Goal: Information Seeking & Learning: Learn about a topic

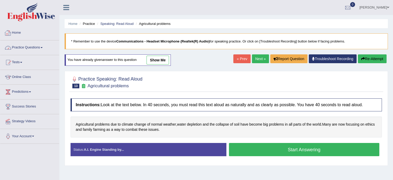
click at [25, 48] on link "Practice Questions" at bounding box center [29, 46] width 59 height 13
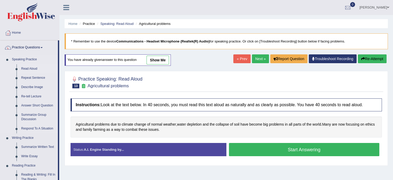
click at [21, 68] on link "Read Aloud" at bounding box center [38, 68] width 39 height 9
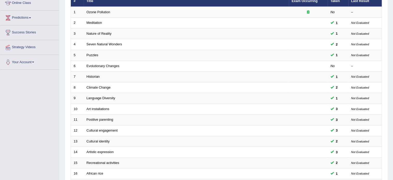
scroll to position [161, 0]
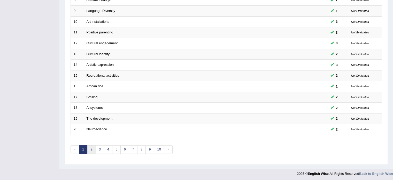
click at [90, 146] on link "2" at bounding box center [91, 149] width 9 height 9
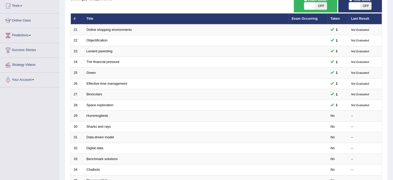
scroll to position [89, 0]
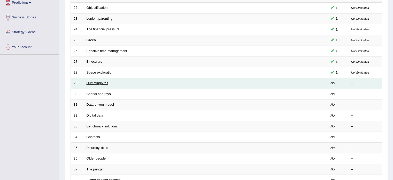
click at [94, 81] on link "Hummingbirds" at bounding box center [98, 83] width 22 height 4
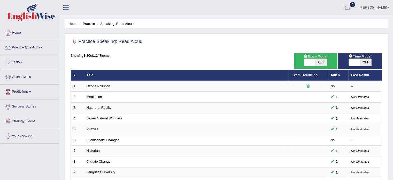
click at [358, 65] on span at bounding box center [354, 62] width 11 height 7
click at [358, 64] on span at bounding box center [354, 62] width 11 height 7
checkbox input "true"
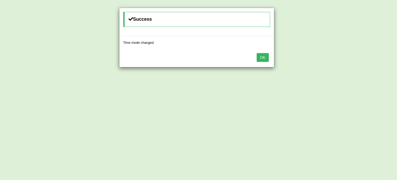
click at [263, 57] on button "OK" at bounding box center [263, 57] width 12 height 9
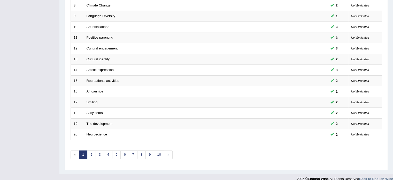
scroll to position [161, 0]
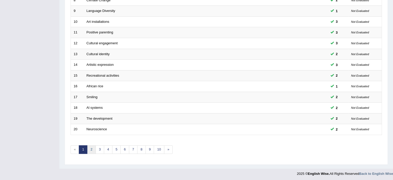
click at [94, 146] on link "2" at bounding box center [91, 149] width 9 height 9
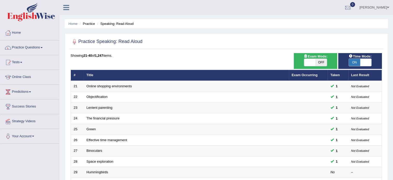
drag, startPoint x: 0, startPoint y: 0, endPoint x: 94, endPoint y: 146, distance: 173.1
click at [94, 146] on td "Binoculars" at bounding box center [186, 150] width 205 height 11
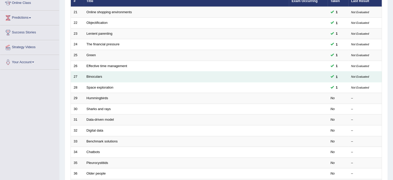
scroll to position [74, 0]
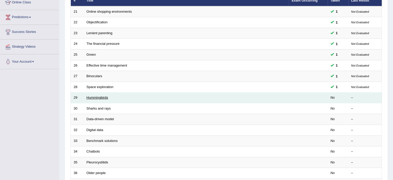
click at [94, 97] on link "Hummingbirds" at bounding box center [98, 97] width 22 height 4
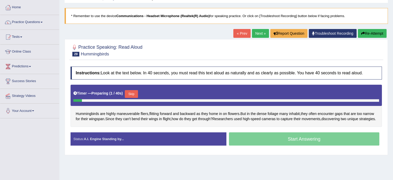
scroll to position [27, 0]
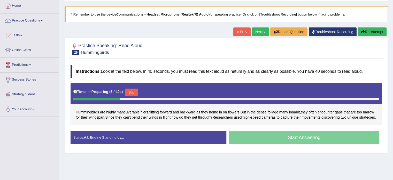
click at [135, 93] on button "Skip" at bounding box center [131, 92] width 13 height 8
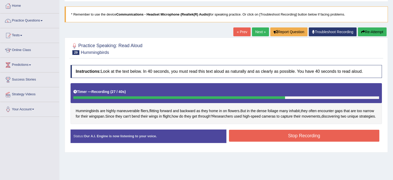
click at [249, 141] on button "Stop Recording" at bounding box center [304, 136] width 151 height 12
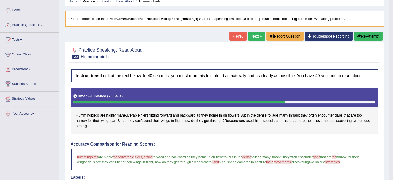
scroll to position [18, 0]
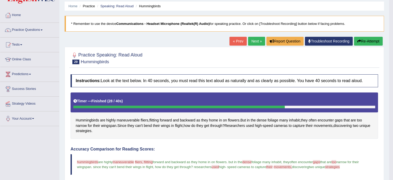
click at [255, 40] on link "Next »" at bounding box center [256, 41] width 17 height 9
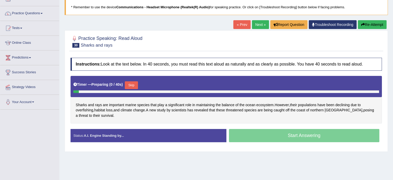
scroll to position [35, 0]
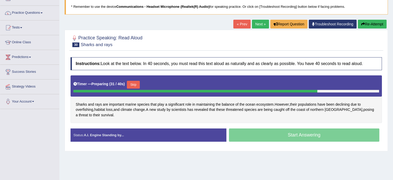
click at [132, 84] on button "Skip" at bounding box center [133, 85] width 13 height 8
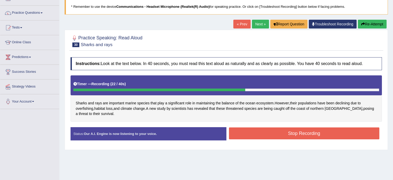
click at [250, 135] on button "Stop Recording" at bounding box center [304, 133] width 151 height 12
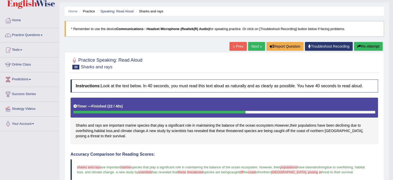
scroll to position [11, 0]
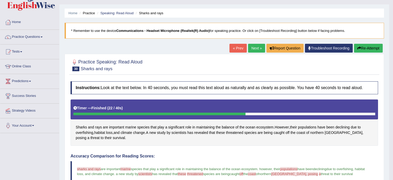
click at [257, 47] on link "Next »" at bounding box center [256, 48] width 17 height 9
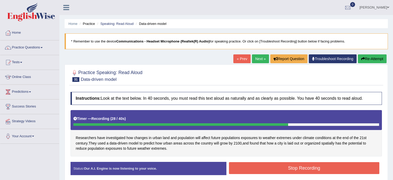
click at [245, 169] on button "Stop Recording" at bounding box center [304, 168] width 151 height 12
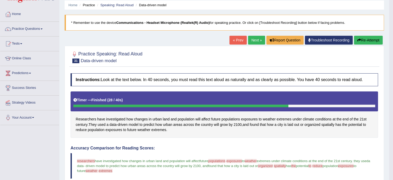
scroll to position [18, 0]
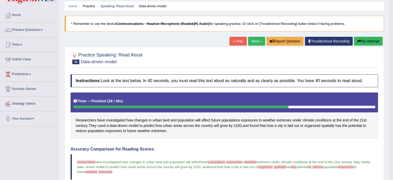
click at [248, 42] on link "Next »" at bounding box center [256, 41] width 17 height 9
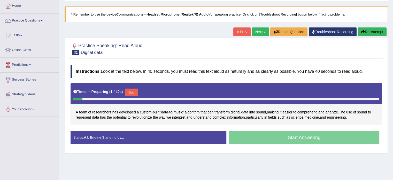
scroll to position [27, 0]
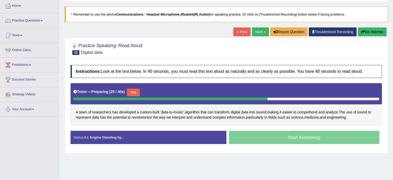
click at [138, 91] on button "Skip" at bounding box center [133, 92] width 13 height 8
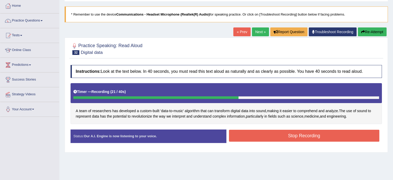
click at [261, 141] on div "Stop Recording" at bounding box center [304, 136] width 156 height 13
click at [259, 138] on button "Stop Recording" at bounding box center [304, 136] width 151 height 12
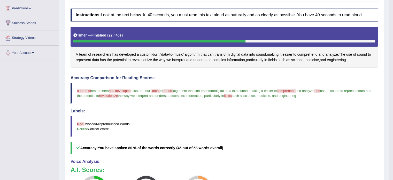
scroll to position [0, 0]
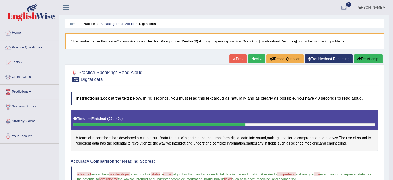
click at [255, 61] on link "Next »" at bounding box center [256, 58] width 17 height 9
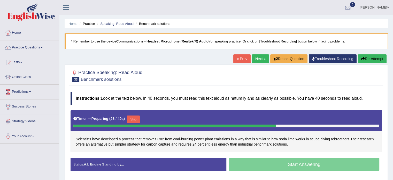
click at [130, 120] on button "Skip" at bounding box center [133, 119] width 13 height 8
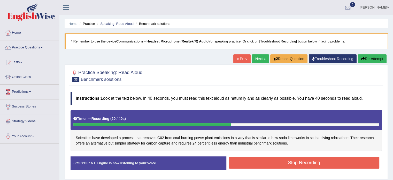
click at [251, 163] on button "Stop Recording" at bounding box center [304, 162] width 151 height 12
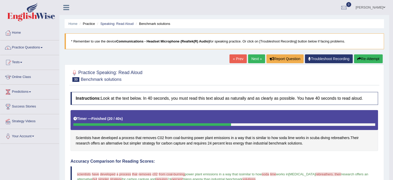
click at [367, 58] on button "Re-Attempt" at bounding box center [368, 58] width 29 height 9
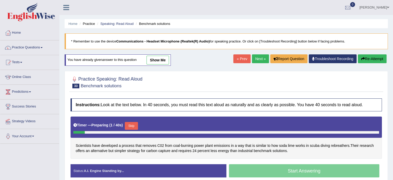
click at [136, 123] on button "Skip" at bounding box center [131, 126] width 13 height 8
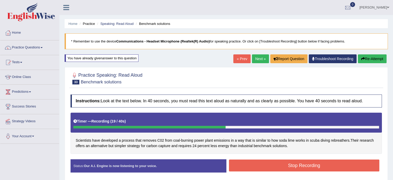
click at [282, 163] on button "Stop Recording" at bounding box center [304, 165] width 151 height 12
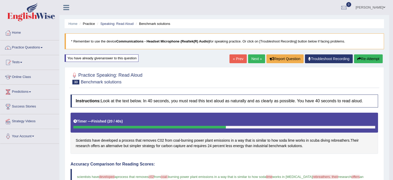
click at [255, 58] on link "Next »" at bounding box center [256, 58] width 17 height 9
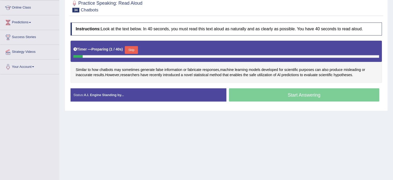
scroll to position [29, 0]
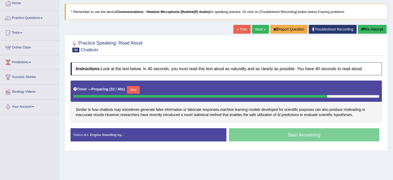
click at [135, 90] on button "Skip" at bounding box center [133, 90] width 13 height 8
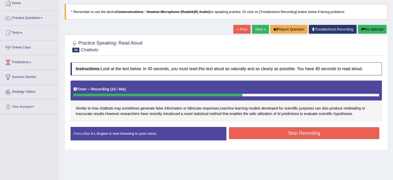
click at [278, 127] on button "Stop Recording" at bounding box center [304, 133] width 151 height 12
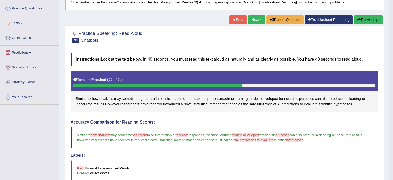
scroll to position [38, 0]
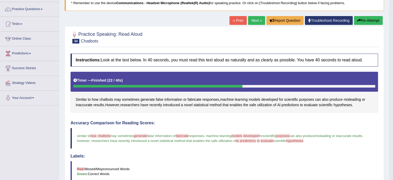
click at [362, 19] on button "Re-Attempt" at bounding box center [368, 20] width 29 height 9
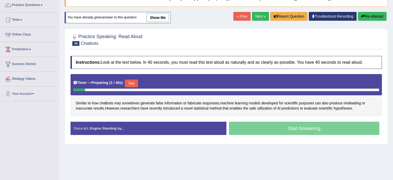
click at [133, 81] on button "Skip" at bounding box center [131, 83] width 13 height 8
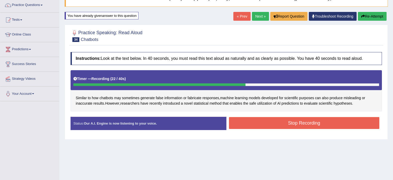
click at [253, 119] on button "Stop Recording" at bounding box center [304, 123] width 151 height 12
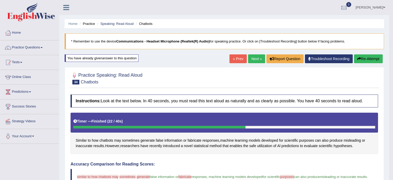
click at [251, 62] on link "Next »" at bounding box center [256, 58] width 17 height 9
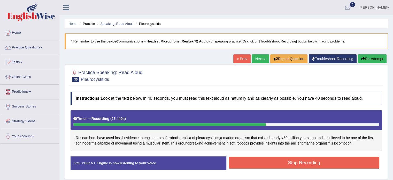
click at [371, 64] on div "Practice Speaking: Read Aloud 35 Pleurocystitids Instructions: Look at the text…" at bounding box center [226, 121] width 323 height 115
click at [367, 58] on button "Re-Attempt" at bounding box center [372, 58] width 29 height 9
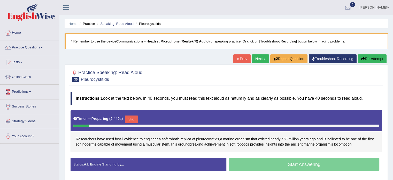
click at [131, 120] on button "Skip" at bounding box center [131, 119] width 13 height 8
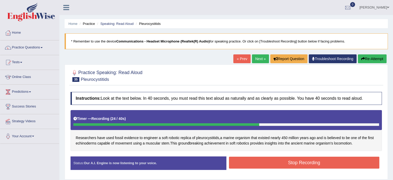
click at [230, 158] on button "Stop Recording" at bounding box center [304, 162] width 151 height 12
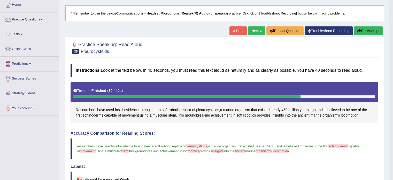
scroll to position [27, 0]
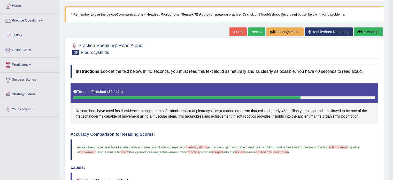
click at [257, 34] on link "Next »" at bounding box center [256, 31] width 17 height 9
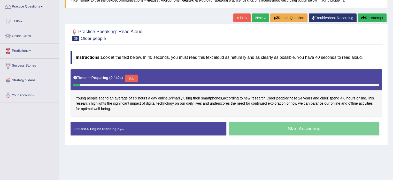
scroll to position [40, 0]
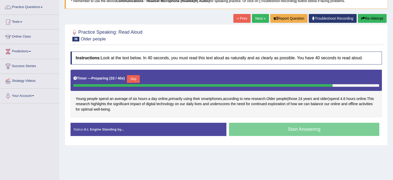
click at [139, 78] on button "Skip" at bounding box center [133, 79] width 13 height 8
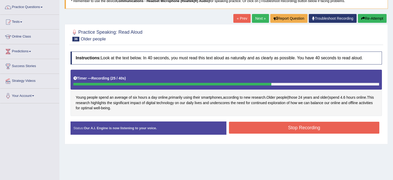
click at [242, 123] on button "Stop Recording" at bounding box center [304, 128] width 151 height 12
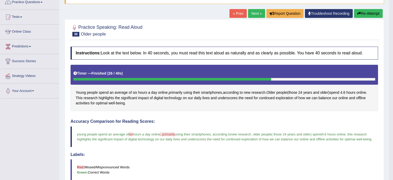
scroll to position [0, 0]
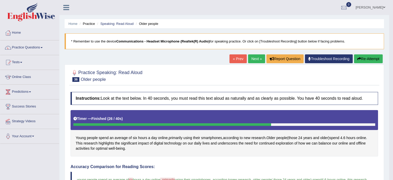
click at [260, 55] on link "Next »" at bounding box center [256, 58] width 17 height 9
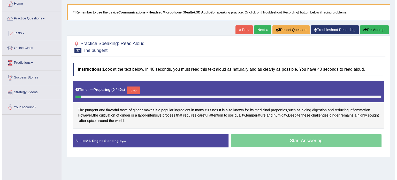
scroll to position [29, 0]
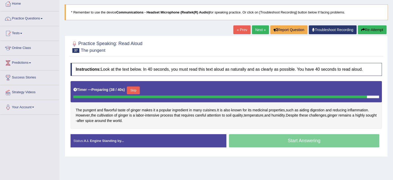
click at [140, 90] on button "Skip" at bounding box center [133, 90] width 13 height 8
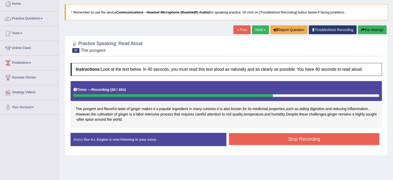
click at [247, 139] on button "Stop Recording" at bounding box center [304, 139] width 151 height 12
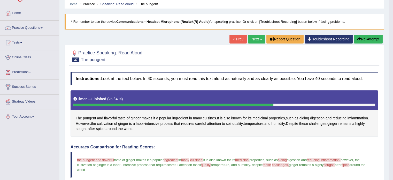
scroll to position [7, 0]
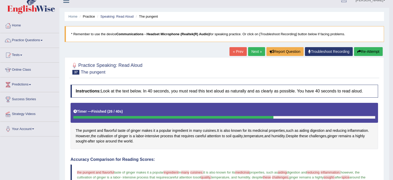
click at [372, 50] on button "Re-Attempt" at bounding box center [368, 51] width 29 height 9
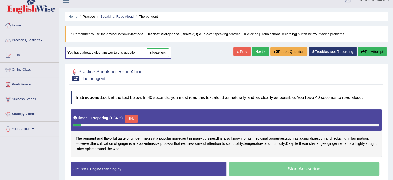
click at [133, 117] on button "Skip" at bounding box center [131, 119] width 13 height 8
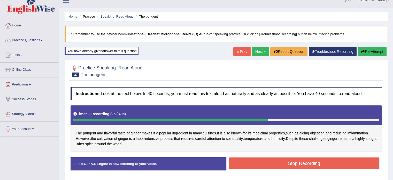
click at [242, 158] on button "Stop Recording" at bounding box center [304, 163] width 151 height 12
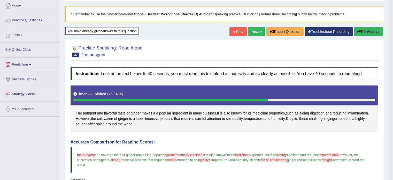
scroll to position [26, 0]
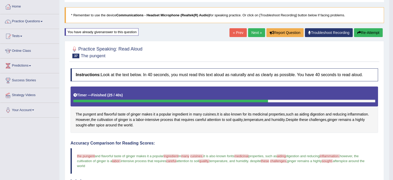
click at [252, 31] on link "Next »" at bounding box center [256, 32] width 17 height 9
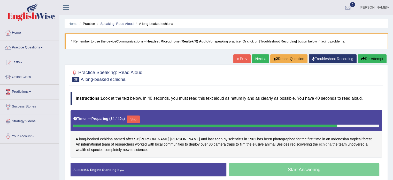
click at [319, 143] on span "echidna" at bounding box center [325, 143] width 13 height 5
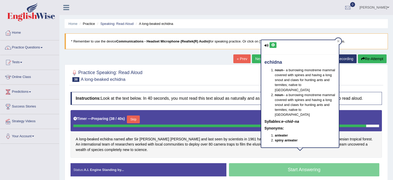
click at [267, 44] on icon at bounding box center [267, 45] width 4 height 3
click at [274, 44] on icon at bounding box center [273, 44] width 4 height 3
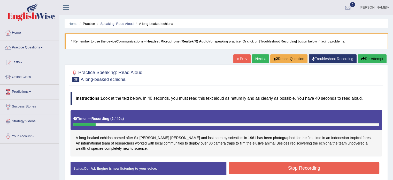
click at [358, 57] on button "Re-Attempt" at bounding box center [372, 58] width 29 height 9
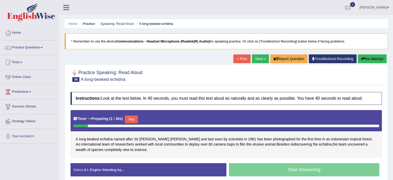
click at [132, 119] on button "Skip" at bounding box center [131, 119] width 13 height 8
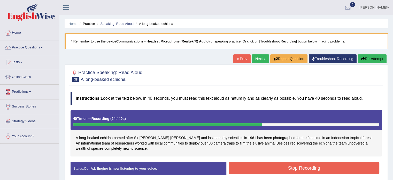
click at [252, 162] on button "Stop Recording" at bounding box center [304, 168] width 151 height 12
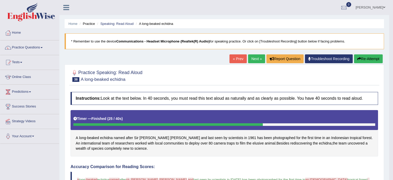
click at [252, 59] on link "Next »" at bounding box center [256, 58] width 17 height 9
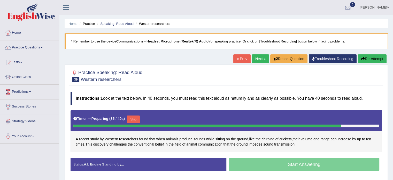
click at [133, 117] on button "Skip" at bounding box center [133, 119] width 13 height 8
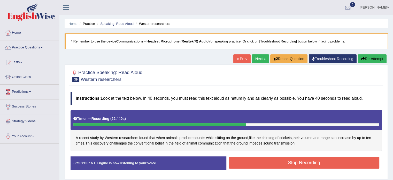
click at [231, 163] on button "Stop Recording" at bounding box center [304, 162] width 151 height 12
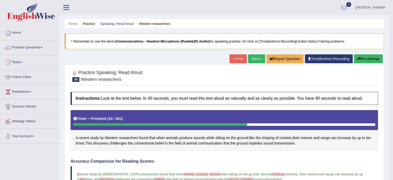
click at [251, 56] on link "Next »" at bounding box center [256, 58] width 17 height 9
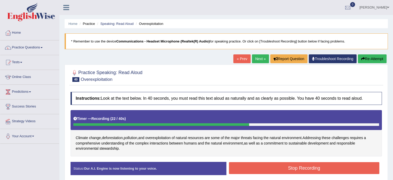
click at [255, 168] on button "Stop Recording" at bounding box center [304, 168] width 151 height 12
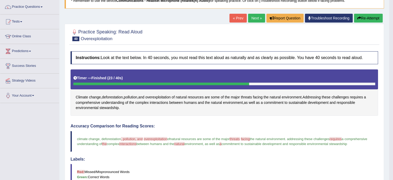
scroll to position [40, 0]
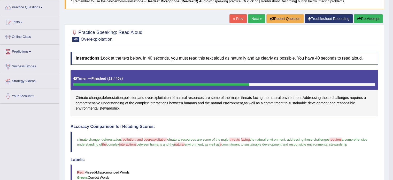
click at [375, 17] on button "Re-Attempt" at bounding box center [368, 18] width 29 height 9
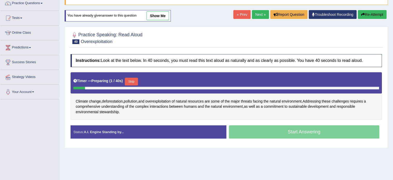
click at [132, 81] on button "Skip" at bounding box center [131, 82] width 13 height 8
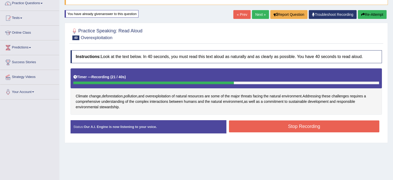
click at [238, 122] on button "Stop Recording" at bounding box center [304, 126] width 151 height 12
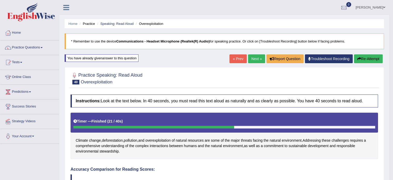
click at [249, 60] on link "Next »" at bounding box center [256, 58] width 17 height 9
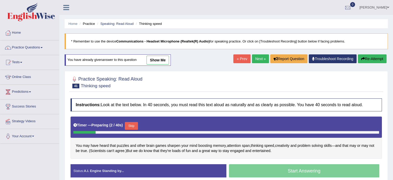
click at [136, 122] on button "Skip" at bounding box center [131, 126] width 13 height 8
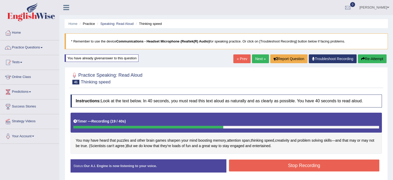
click at [250, 165] on button "Stop Recording" at bounding box center [304, 165] width 151 height 12
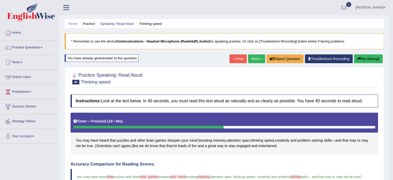
click at [257, 61] on link "Next »" at bounding box center [256, 58] width 17 height 9
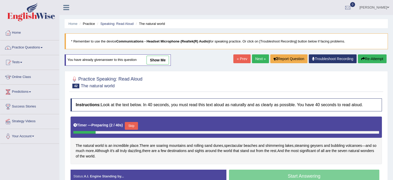
scroll to position [59, 0]
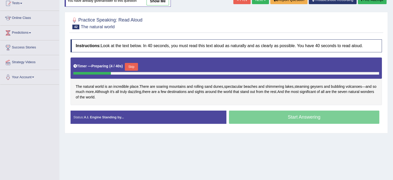
click at [132, 67] on button "Skip" at bounding box center [131, 67] width 13 height 8
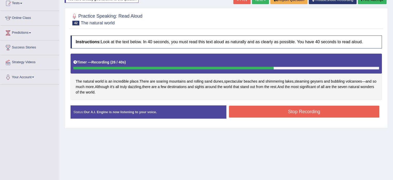
scroll to position [0, 0]
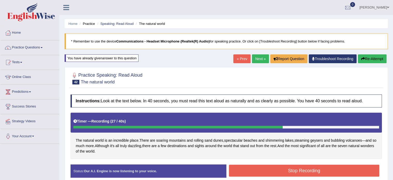
click at [383, 61] on button "Re-Attempt" at bounding box center [372, 58] width 29 height 9
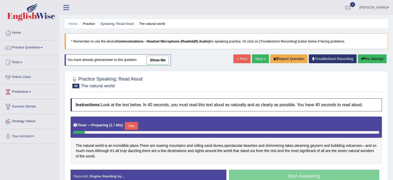
click at [136, 127] on button "Skip" at bounding box center [131, 126] width 13 height 8
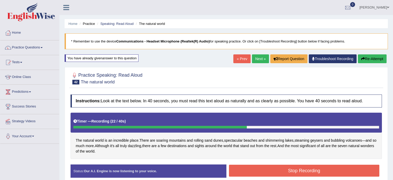
click at [259, 174] on button "Stop Recording" at bounding box center [304, 170] width 151 height 12
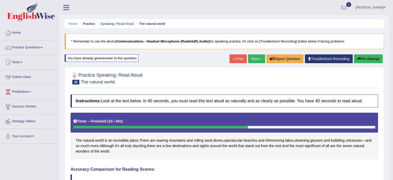
click at [120, 57] on div "You have already given answer to this question" at bounding box center [102, 57] width 74 height 7
click at [258, 56] on link "Next »" at bounding box center [256, 58] width 17 height 9
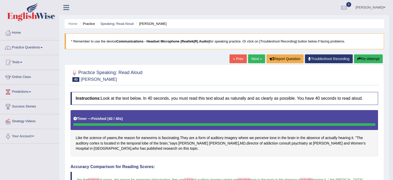
click at [371, 59] on button "Re-Attempt" at bounding box center [368, 58] width 29 height 9
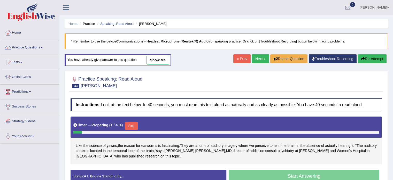
click at [130, 124] on button "Skip" at bounding box center [131, 126] width 13 height 8
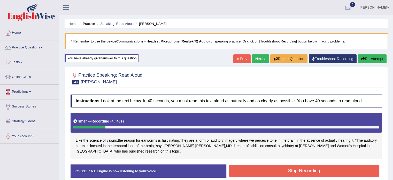
click at [374, 57] on button "Re-Attempt" at bounding box center [372, 58] width 29 height 9
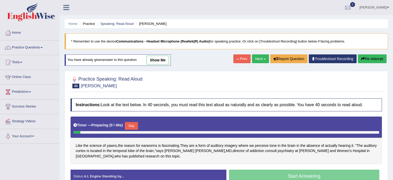
click at [134, 125] on button "Skip" at bounding box center [131, 126] width 13 height 8
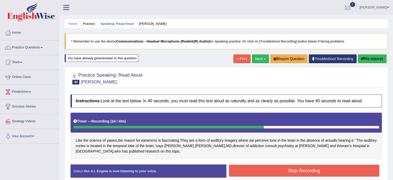
click at [262, 167] on button "Stop Recording" at bounding box center [304, 170] width 151 height 12
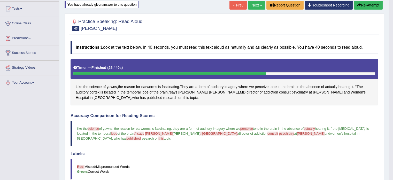
scroll to position [53, 0]
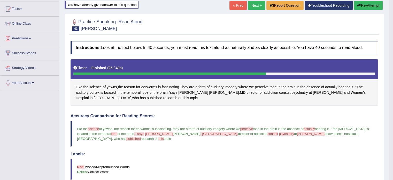
click at [149, 134] on span "samata" at bounding box center [159, 134] width 28 height 4
click at [153, 132] on span "samata" at bounding box center [159, 134] width 28 height 4
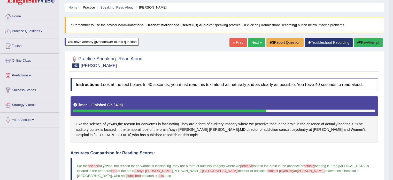
scroll to position [16, 0]
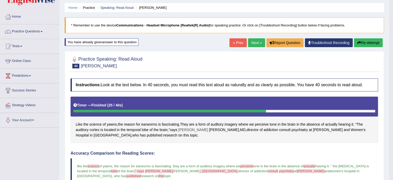
click at [185, 128] on span "Samata" at bounding box center [193, 129] width 30 height 5
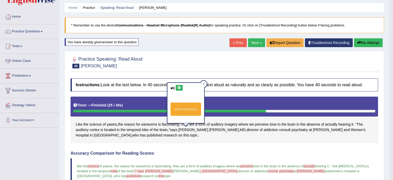
click at [181, 87] on button at bounding box center [179, 88] width 7 height 6
click at [179, 87] on icon at bounding box center [179, 87] width 4 height 3
click at [205, 84] on icon at bounding box center [203, 84] width 2 height 2
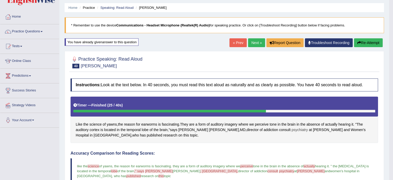
click at [292, 131] on span "psychiatry" at bounding box center [300, 129] width 16 height 5
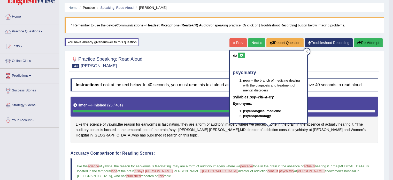
click at [242, 55] on icon at bounding box center [242, 55] width 4 height 3
click at [306, 54] on div at bounding box center [307, 51] width 6 height 6
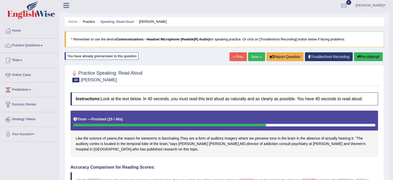
scroll to position [0, 0]
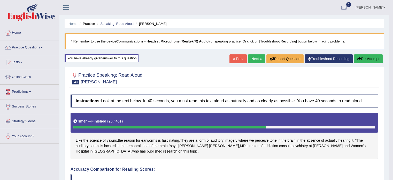
click at [251, 60] on link "Next »" at bounding box center [256, 58] width 17 height 9
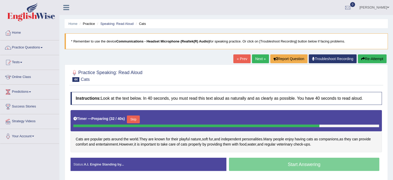
click at [135, 120] on button "Skip" at bounding box center [133, 119] width 13 height 8
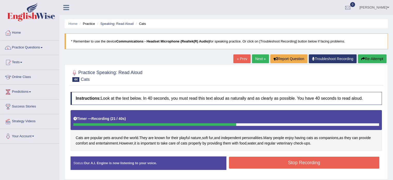
click at [256, 164] on button "Stop Recording" at bounding box center [304, 162] width 151 height 12
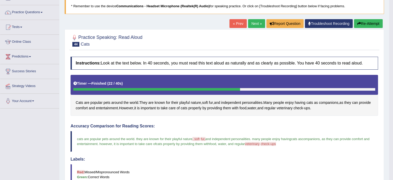
scroll to position [34, 0]
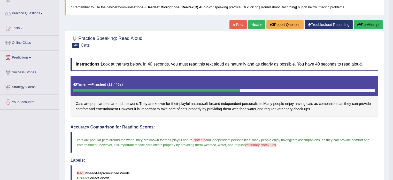
click at [254, 26] on link "Next »" at bounding box center [256, 24] width 17 height 9
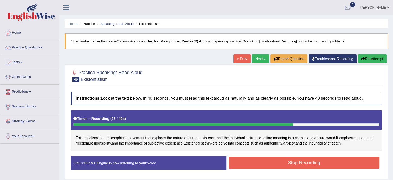
click at [367, 62] on button "Re-Attempt" at bounding box center [372, 58] width 29 height 9
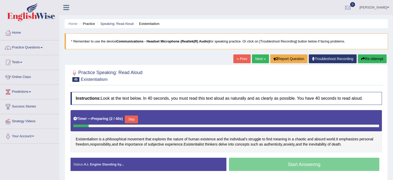
click at [86, 135] on div "Existentialism is a philosophical movement that explores the nature of human ex…" at bounding box center [227, 131] width 312 height 42
click at [87, 137] on span "Existentialism" at bounding box center [87, 138] width 22 height 5
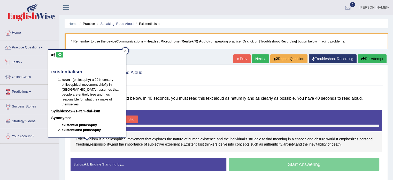
click at [60, 55] on icon at bounding box center [60, 54] width 4 height 3
click at [128, 49] on blockquote "* Remember to use the device Communications - Headset Microphone (Realtek(R) Au…" at bounding box center [226, 41] width 323 height 16
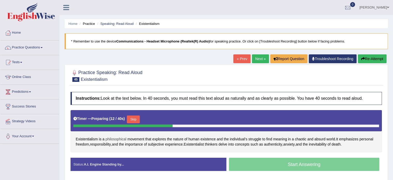
click at [119, 139] on span "philosophical" at bounding box center [115, 138] width 21 height 5
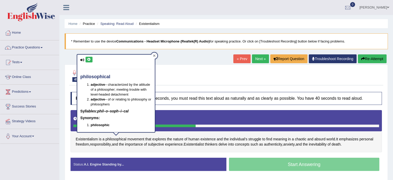
click at [156, 55] on div at bounding box center [154, 55] width 6 height 6
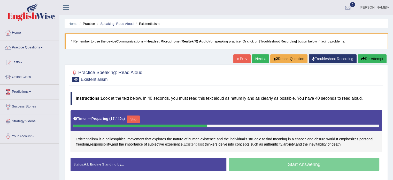
click at [193, 143] on span "Existentialist" at bounding box center [194, 143] width 20 height 5
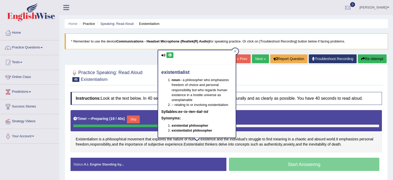
click at [170, 54] on icon at bounding box center [170, 55] width 4 height 3
click at [235, 50] on icon at bounding box center [235, 51] width 2 height 2
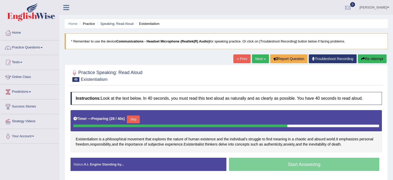
click at [139, 120] on button "Skip" at bounding box center [133, 119] width 13 height 8
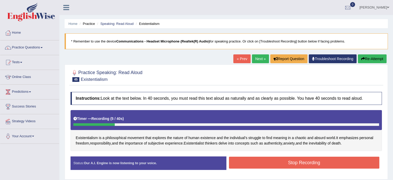
click at [369, 60] on button "Re-Attempt" at bounding box center [372, 58] width 29 height 9
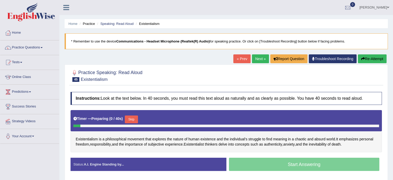
click at [141, 115] on div "Timer — Preparing ( 0 / 40s ) Skip" at bounding box center [226, 119] width 306 height 10
click at [132, 119] on button "Skip" at bounding box center [131, 119] width 13 height 8
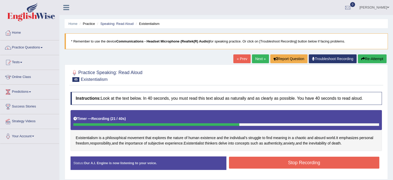
click at [234, 163] on button "Stop Recording" at bounding box center [304, 162] width 151 height 12
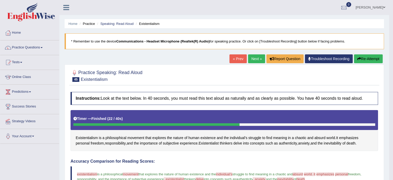
click at [252, 62] on link "Next »" at bounding box center [256, 58] width 17 height 9
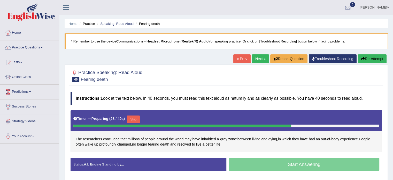
click at [133, 117] on button "Skip" at bounding box center [133, 119] width 13 height 8
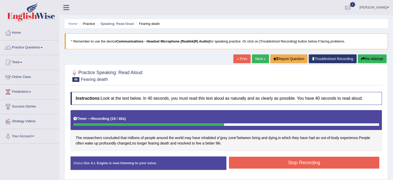
click at [360, 62] on button "Re-Attempt" at bounding box center [372, 58] width 29 height 9
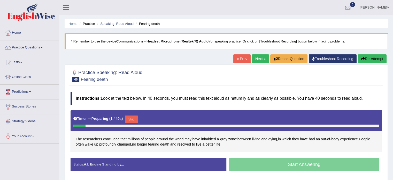
click at [134, 119] on button "Skip" at bounding box center [131, 119] width 13 height 8
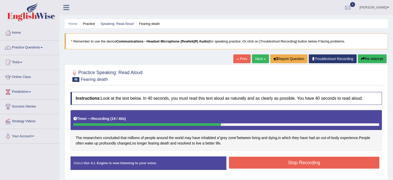
click at [245, 163] on button "Stop Recording" at bounding box center [304, 162] width 151 height 12
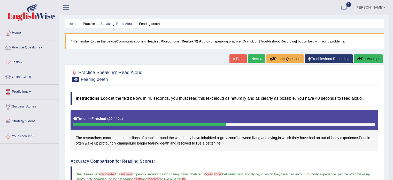
click at [255, 55] on link "Next »" at bounding box center [256, 58] width 17 height 9
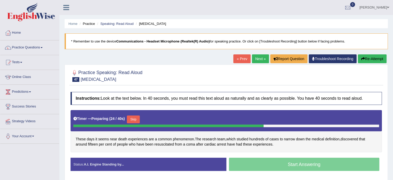
click at [138, 122] on button "Skip" at bounding box center [133, 119] width 13 height 8
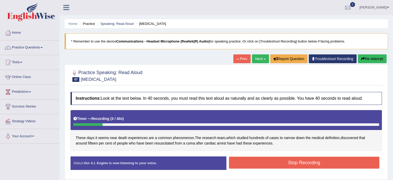
click at [359, 60] on button "Re-Attempt" at bounding box center [372, 58] width 29 height 9
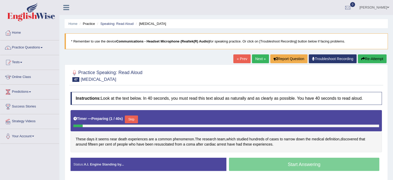
click at [132, 117] on button "Skip" at bounding box center [131, 119] width 13 height 8
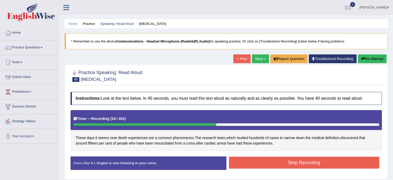
click at [248, 162] on button "Stop Recording" at bounding box center [304, 162] width 151 height 12
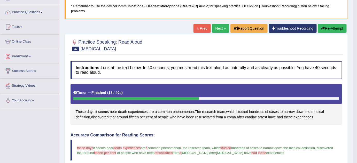
scroll to position [33, 0]
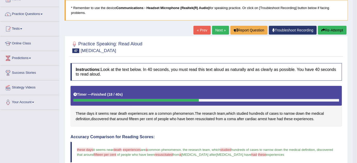
click at [326, 30] on button "Re-Attempt" at bounding box center [332, 30] width 29 height 9
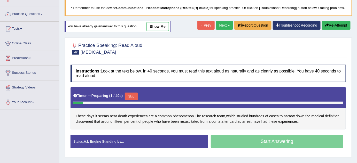
click at [134, 95] on button "Skip" at bounding box center [131, 97] width 13 height 8
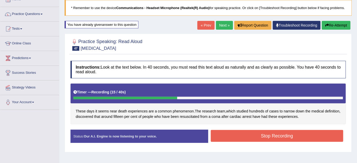
click at [265, 131] on button "Stop Recording" at bounding box center [277, 136] width 133 height 12
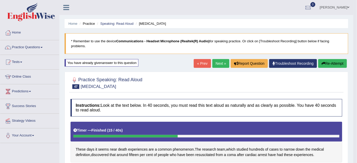
click at [216, 66] on link "Next »" at bounding box center [221, 63] width 17 height 9
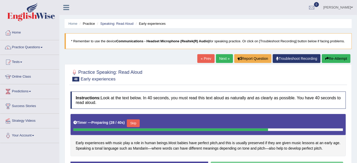
click at [139, 120] on button "Skip" at bounding box center [133, 124] width 13 height 8
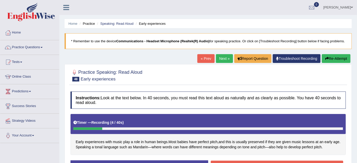
click at [328, 61] on button "Re-Attempt" at bounding box center [336, 58] width 29 height 9
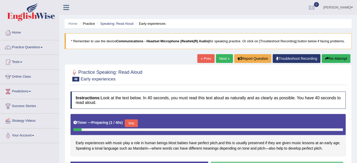
click at [132, 124] on button "Skip" at bounding box center [131, 124] width 13 height 8
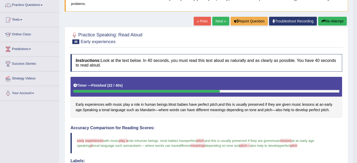
scroll to position [42, 0]
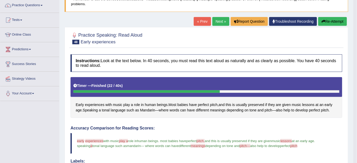
click at [216, 21] on link "Next »" at bounding box center [221, 21] width 17 height 9
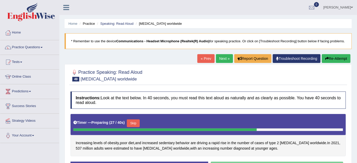
click at [134, 123] on button "Skip" at bounding box center [133, 124] width 13 height 8
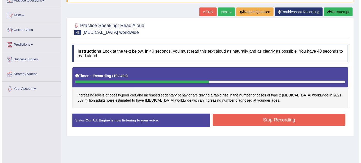
scroll to position [51, 0]
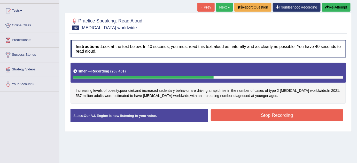
click at [239, 110] on button "Stop Recording" at bounding box center [277, 116] width 133 height 12
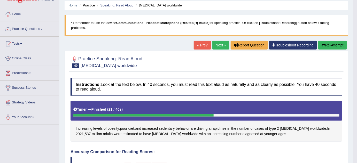
scroll to position [5, 0]
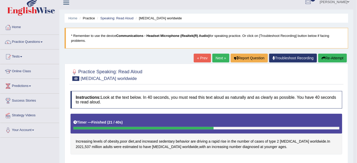
click at [217, 55] on link "Next »" at bounding box center [221, 58] width 17 height 9
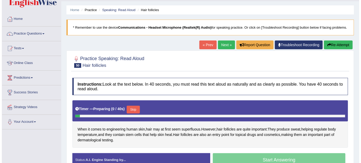
scroll to position [14, 0]
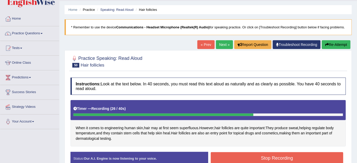
click at [253, 157] on button "Stop Recording" at bounding box center [277, 159] width 133 height 12
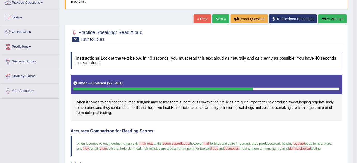
scroll to position [0, 0]
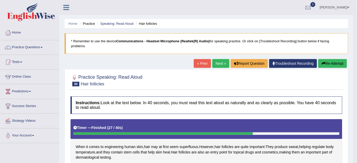
click at [340, 66] on button "Re-Attempt" at bounding box center [333, 63] width 29 height 9
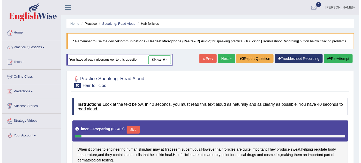
scroll to position [24, 0]
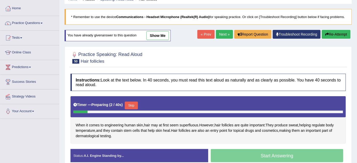
click at [132, 105] on button "Skip" at bounding box center [131, 106] width 13 height 8
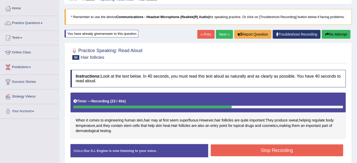
click at [259, 148] on button "Stop Recording" at bounding box center [277, 151] width 133 height 12
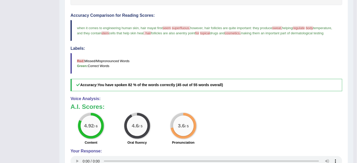
scroll to position [0, 0]
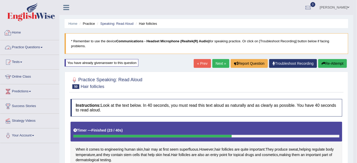
click at [24, 48] on link "Practice Questions" at bounding box center [29, 46] width 59 height 13
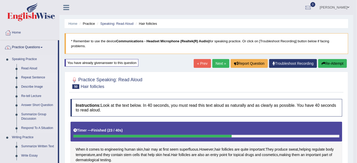
click at [26, 78] on link "Repeat Sentence" at bounding box center [38, 77] width 39 height 9
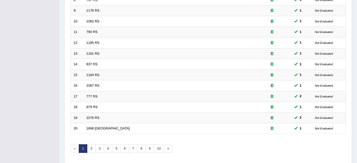
scroll to position [177, 0]
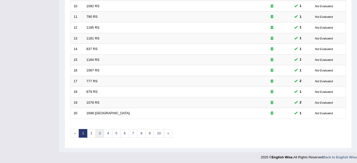
click at [99, 133] on link "3" at bounding box center [100, 134] width 9 height 9
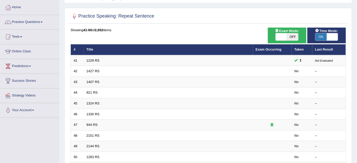
scroll to position [25, 0]
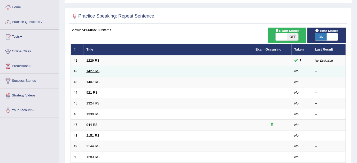
click at [91, 71] on link "1427 RS" at bounding box center [93, 71] width 13 height 4
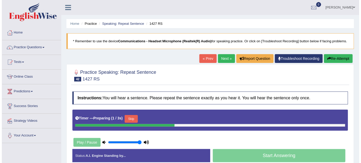
scroll to position [37, 0]
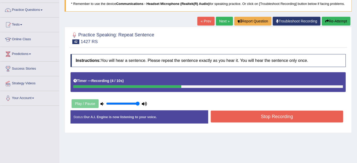
click at [242, 116] on button "Stop Recording" at bounding box center [277, 117] width 133 height 12
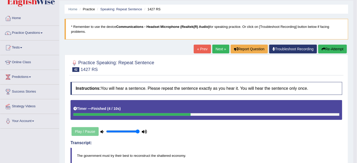
scroll to position [0, 0]
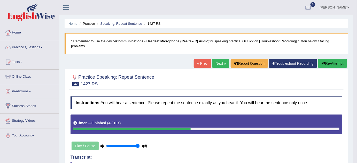
click at [225, 63] on link "Next »" at bounding box center [221, 63] width 17 height 9
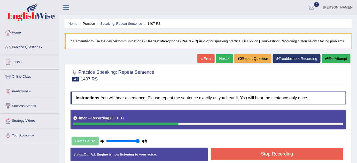
click at [342, 55] on button "Re-Attempt" at bounding box center [336, 58] width 29 height 9
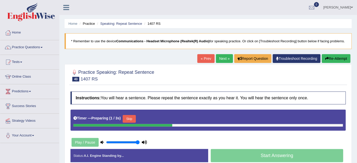
click at [129, 122] on button "Skip" at bounding box center [129, 119] width 13 height 8
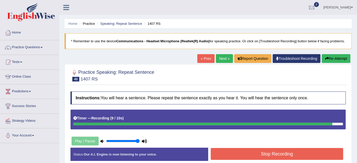
click at [341, 56] on button "Re-Attempt" at bounding box center [336, 58] width 29 height 9
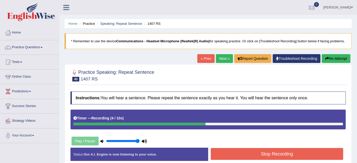
click at [266, 159] on button "Stop Recording" at bounding box center [277, 154] width 133 height 12
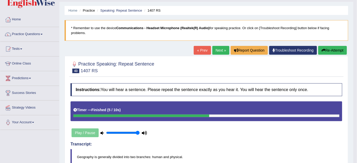
scroll to position [10, 0]
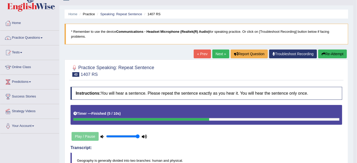
click at [328, 52] on button "Re-Attempt" at bounding box center [333, 54] width 29 height 9
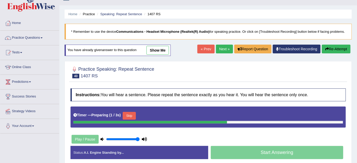
click at [130, 113] on button "Skip" at bounding box center [129, 116] width 13 height 8
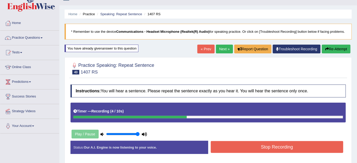
click at [225, 149] on button "Stop Recording" at bounding box center [277, 147] width 133 height 12
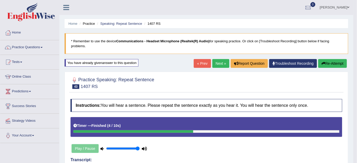
click at [213, 65] on link "Next »" at bounding box center [221, 63] width 17 height 9
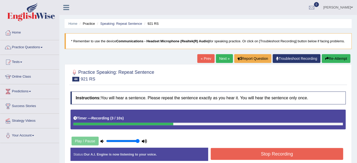
click at [285, 150] on button "Stop Recording" at bounding box center [277, 154] width 133 height 12
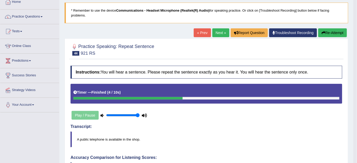
scroll to position [27, 0]
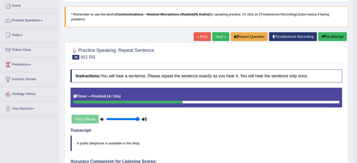
click at [218, 40] on link "Next »" at bounding box center [221, 36] width 17 height 9
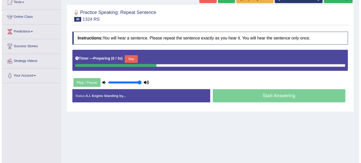
scroll to position [60, 0]
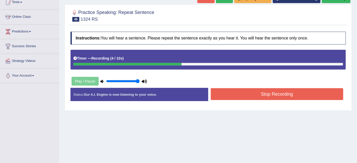
click at [257, 96] on button "Stop Recording" at bounding box center [277, 94] width 133 height 12
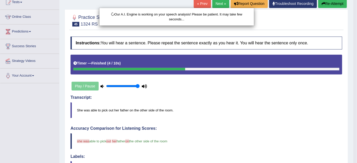
click at [257, 96] on div "Our A.I. Engine is working on your speech analysis! Please be patient. It may t…" at bounding box center [178, 81] width 357 height 163
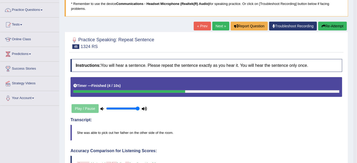
scroll to position [37, 0]
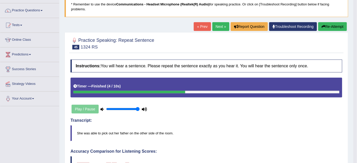
click at [224, 24] on link "Next »" at bounding box center [221, 26] width 17 height 9
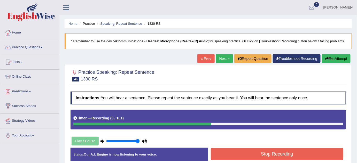
click at [334, 56] on button "Re-Attempt" at bounding box center [336, 58] width 29 height 9
click at [257, 153] on button "Stop Recording" at bounding box center [277, 154] width 133 height 12
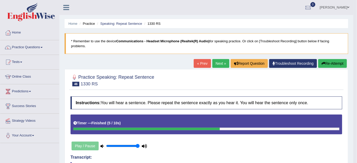
click at [224, 62] on link "Next »" at bounding box center [221, 63] width 17 height 9
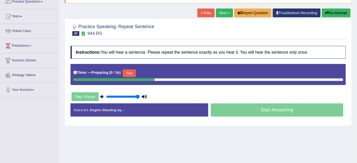
scroll to position [46, 0]
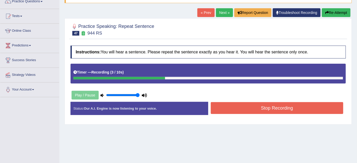
click at [240, 108] on button "Stop Recording" at bounding box center [277, 108] width 133 height 12
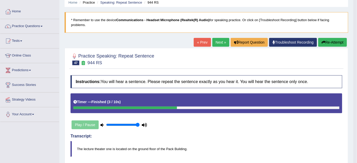
scroll to position [13, 0]
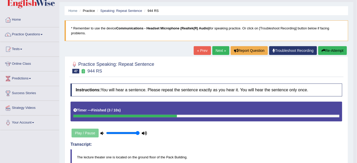
click at [327, 52] on button "Re-Attempt" at bounding box center [333, 50] width 29 height 9
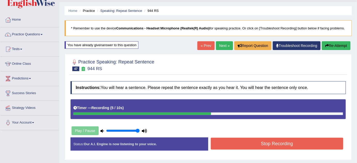
click at [263, 147] on button "Stop Recording" at bounding box center [277, 144] width 133 height 12
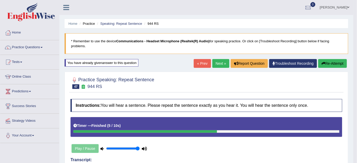
click at [215, 66] on link "Next »" at bounding box center [221, 63] width 17 height 9
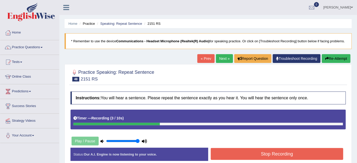
click at [241, 154] on button "Stop Recording" at bounding box center [277, 154] width 133 height 12
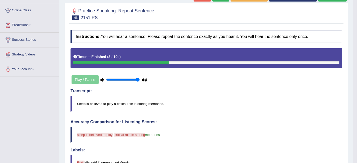
scroll to position [52, 0]
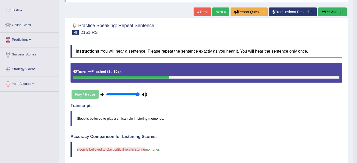
click at [331, 11] on button "Re-Attempt" at bounding box center [333, 11] width 29 height 9
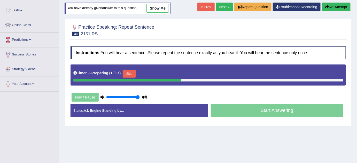
click at [136, 70] on button "Skip" at bounding box center [129, 74] width 13 height 8
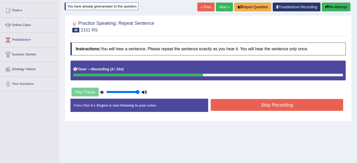
click at [264, 104] on button "Stop Recording" at bounding box center [277, 105] width 133 height 12
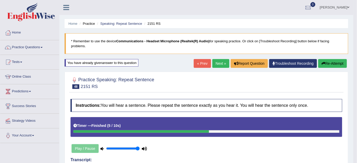
click at [218, 64] on link "Next »" at bounding box center [221, 63] width 17 height 9
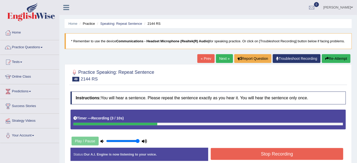
click at [339, 61] on button "Re-Attempt" at bounding box center [336, 58] width 29 height 9
click at [289, 150] on button "Stop Recording" at bounding box center [277, 154] width 133 height 12
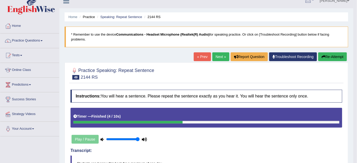
scroll to position [3, 0]
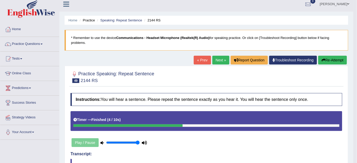
click at [224, 59] on link "Next »" at bounding box center [221, 60] width 17 height 9
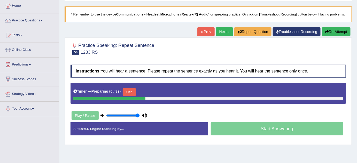
scroll to position [27, 0]
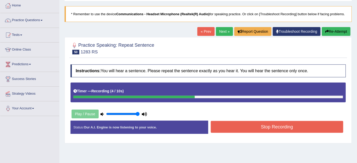
click at [339, 31] on button "Re-Attempt" at bounding box center [336, 31] width 29 height 9
click at [255, 124] on button "Stop Recording" at bounding box center [277, 127] width 133 height 12
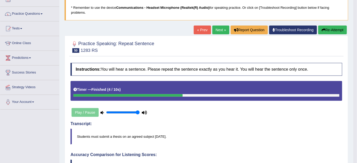
scroll to position [25, 0]
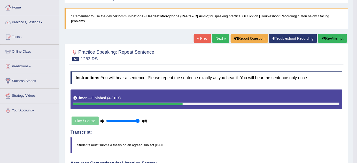
click at [213, 39] on link "Next »" at bounding box center [221, 38] width 17 height 9
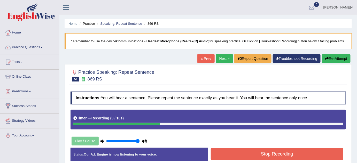
click at [235, 155] on button "Stop Recording" at bounding box center [277, 154] width 133 height 12
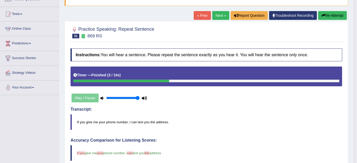
scroll to position [48, 0]
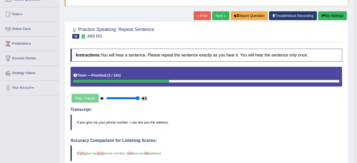
click at [217, 12] on link "Next »" at bounding box center [221, 15] width 17 height 9
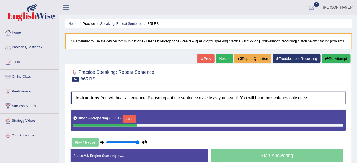
scroll to position [42, 0]
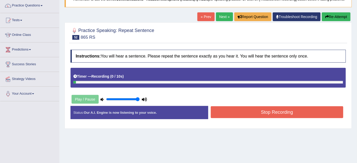
click at [333, 14] on button "Re-Attempt" at bounding box center [336, 16] width 29 height 9
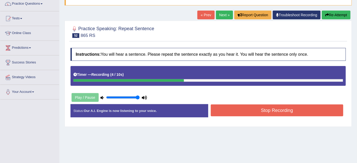
click at [289, 111] on button "Stop Recording" at bounding box center [277, 111] width 133 height 12
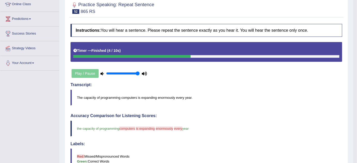
scroll to position [50, 0]
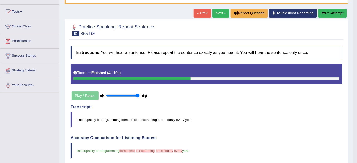
click at [226, 12] on link "Next »" at bounding box center [221, 13] width 17 height 9
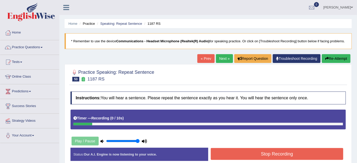
click at [329, 60] on button "Re-Attempt" at bounding box center [336, 58] width 29 height 9
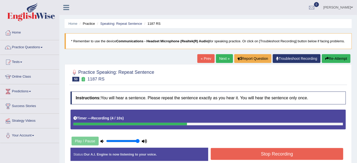
click at [299, 158] on button "Stop Recording" at bounding box center [277, 154] width 133 height 12
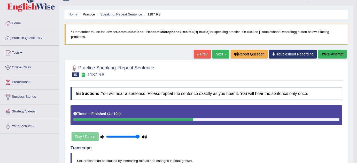
scroll to position [4, 0]
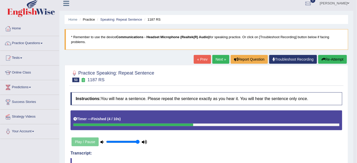
click at [220, 56] on link "Next »" at bounding box center [221, 59] width 17 height 9
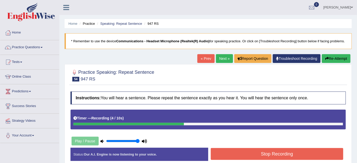
click at [239, 154] on button "Stop Recording" at bounding box center [277, 154] width 133 height 12
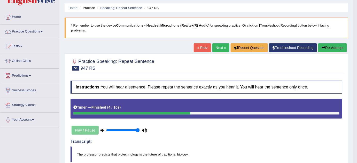
scroll to position [15, 0]
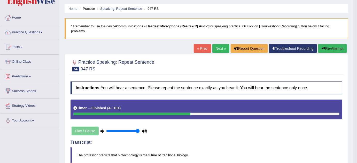
click at [221, 49] on link "Next »" at bounding box center [221, 48] width 17 height 9
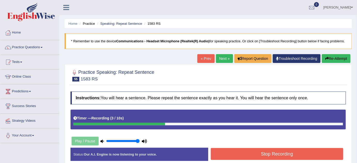
click at [243, 156] on button "Stop Recording" at bounding box center [277, 154] width 133 height 12
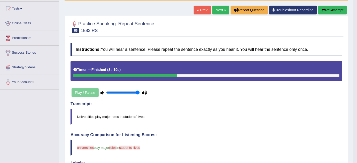
scroll to position [53, 0]
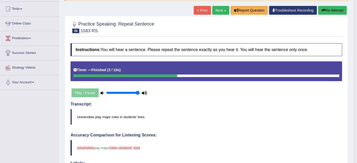
click at [219, 13] on link "Next »" at bounding box center [221, 10] width 17 height 9
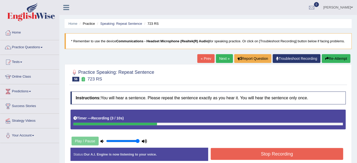
click at [253, 153] on button "Stop Recording" at bounding box center [277, 154] width 133 height 12
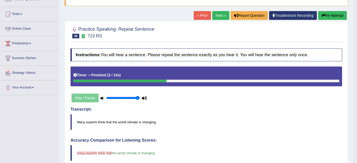
scroll to position [48, 0]
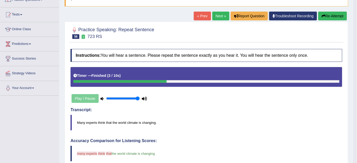
click at [220, 17] on link "Next »" at bounding box center [221, 16] width 17 height 9
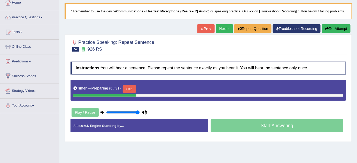
scroll to position [30, 0]
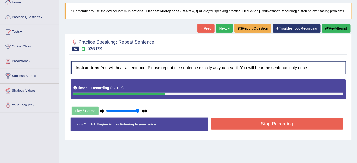
click at [230, 127] on button "Stop Recording" at bounding box center [277, 124] width 133 height 12
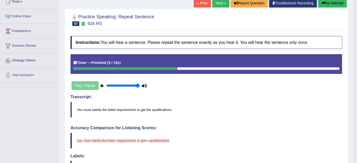
scroll to position [0, 0]
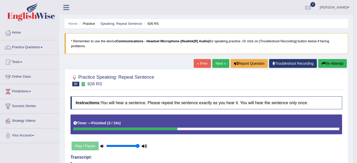
click at [323, 63] on icon "button" at bounding box center [324, 64] width 4 height 4
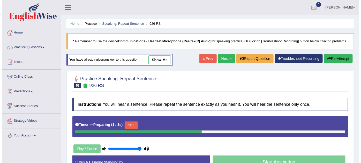
scroll to position [67, 0]
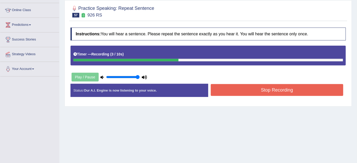
click at [263, 87] on button "Stop Recording" at bounding box center [277, 90] width 133 height 12
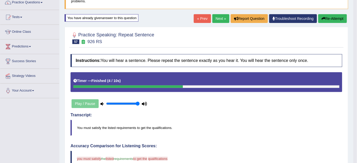
scroll to position [40, 0]
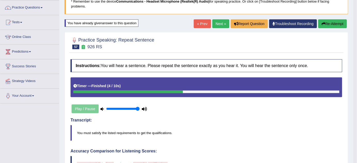
click at [328, 23] on button "Re-Attempt" at bounding box center [333, 23] width 29 height 9
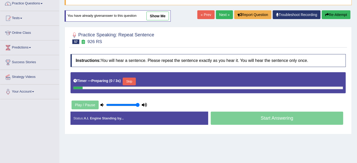
scroll to position [44, 0]
click at [261, 118] on div "Start Answering" at bounding box center [277, 119] width 138 height 14
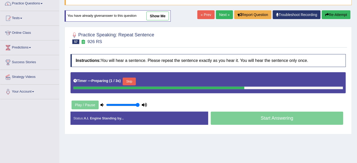
click at [131, 82] on button "Skip" at bounding box center [129, 82] width 13 height 8
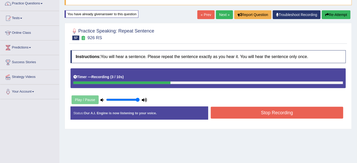
click at [263, 108] on button "Stop Recording" at bounding box center [277, 113] width 133 height 12
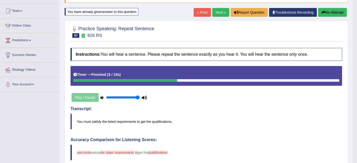
scroll to position [46, 0]
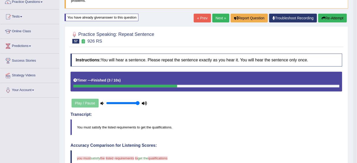
click at [223, 17] on link "Next »" at bounding box center [221, 18] width 17 height 9
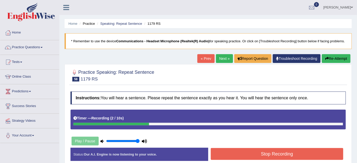
click at [241, 157] on button "Stop Recording" at bounding box center [277, 154] width 133 height 12
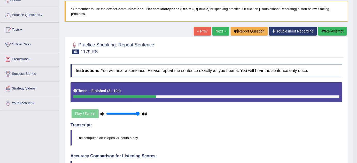
scroll to position [28, 0]
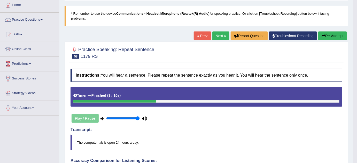
click at [211, 40] on div "« Prev Next » Report Question Troubleshoot Recording Re-Attempt" at bounding box center [271, 37] width 155 height 10
click at [213, 37] on link "Next »" at bounding box center [221, 36] width 17 height 9
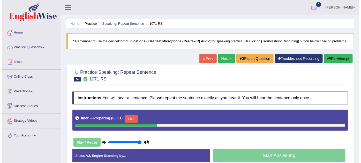
scroll to position [35, 0]
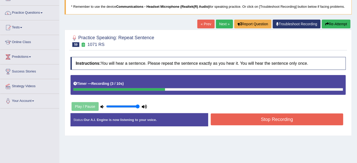
click at [262, 119] on button "Stop Recording" at bounding box center [277, 120] width 133 height 12
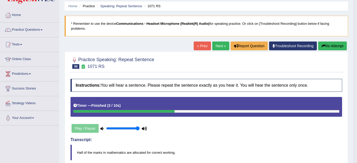
scroll to position [14, 0]
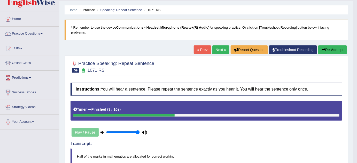
click at [329, 53] on button "Re-Attempt" at bounding box center [333, 50] width 29 height 9
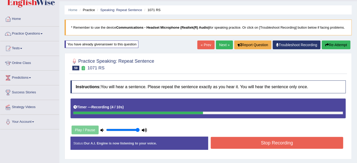
click at [247, 142] on button "Stop Recording" at bounding box center [277, 143] width 133 height 12
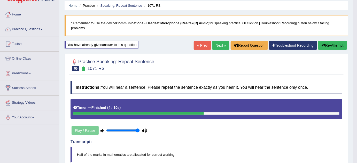
scroll to position [17, 0]
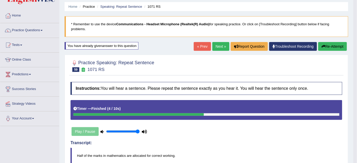
click at [218, 44] on link "Next »" at bounding box center [221, 46] width 17 height 9
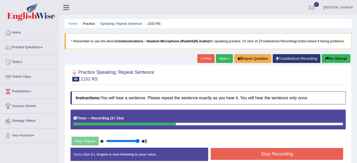
click at [248, 157] on button "Stop Recording" at bounding box center [277, 154] width 133 height 12
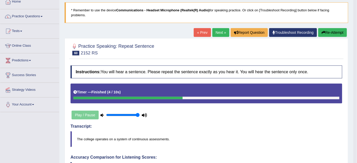
scroll to position [29, 0]
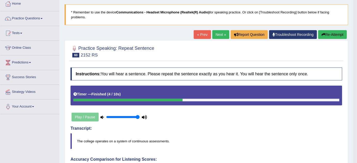
click at [323, 37] on button "Re-Attempt" at bounding box center [333, 34] width 29 height 9
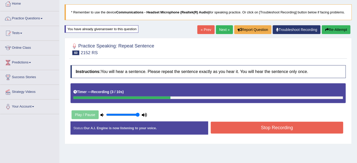
click at [234, 129] on button "Stop Recording" at bounding box center [277, 128] width 133 height 12
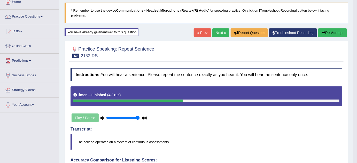
scroll to position [29, 0]
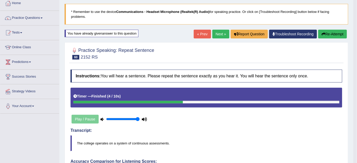
click at [218, 37] on link "Next »" at bounding box center [221, 34] width 17 height 9
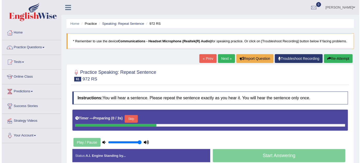
scroll to position [21, 0]
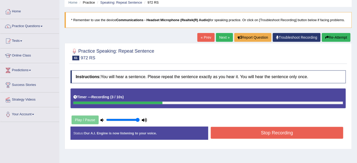
click at [247, 130] on button "Stop Recording" at bounding box center [277, 133] width 133 height 12
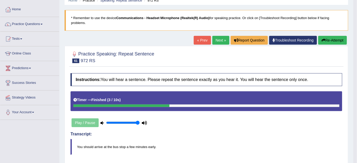
scroll to position [0, 0]
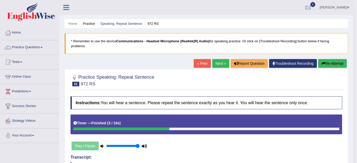
click at [215, 62] on link "Next »" at bounding box center [221, 63] width 17 height 9
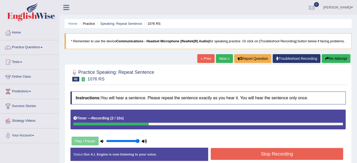
click at [235, 158] on button "Stop Recording" at bounding box center [277, 154] width 133 height 12
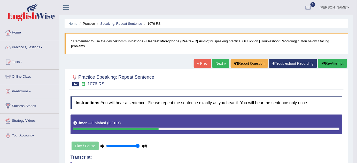
click at [214, 66] on link "Next »" at bounding box center [221, 63] width 17 height 9
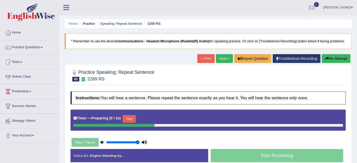
scroll to position [10, 0]
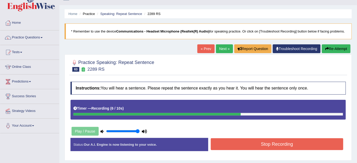
click at [240, 145] on button "Stop Recording" at bounding box center [277, 145] width 133 height 12
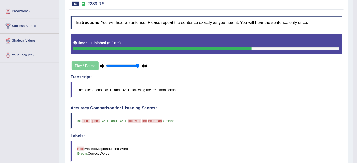
scroll to position [0, 0]
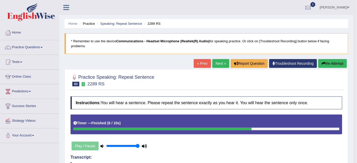
click at [215, 62] on link "Next »" at bounding box center [221, 63] width 17 height 9
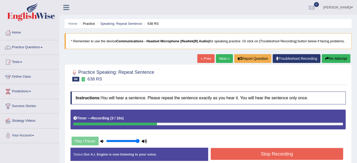
click at [252, 156] on button "Stop Recording" at bounding box center [277, 154] width 133 height 12
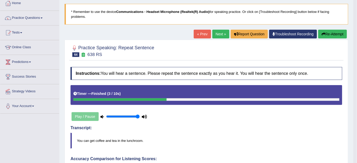
scroll to position [29, 0]
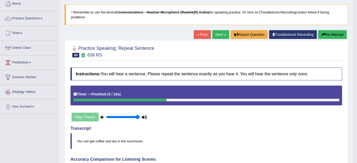
click at [213, 33] on link "Next »" at bounding box center [221, 34] width 17 height 9
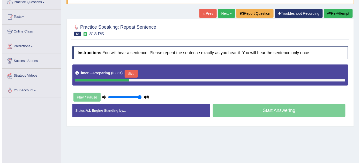
scroll to position [45, 0]
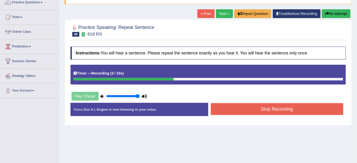
click at [227, 113] on button "Stop Recording" at bounding box center [277, 109] width 133 height 12
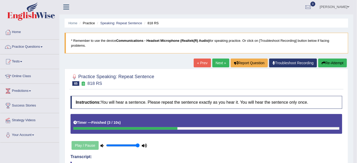
scroll to position [0, 0]
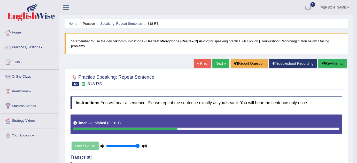
click at [222, 61] on link "Next »" at bounding box center [221, 63] width 17 height 9
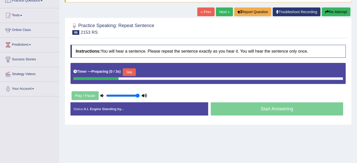
scroll to position [54, 0]
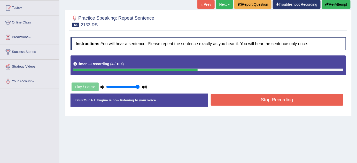
click at [226, 102] on button "Stop Recording" at bounding box center [277, 100] width 133 height 12
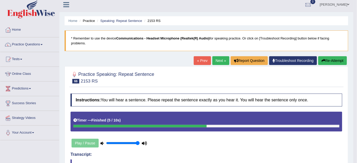
scroll to position [3, 0]
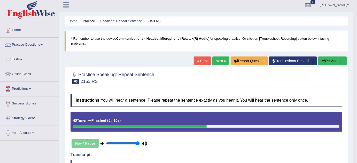
click at [217, 62] on link "Next »" at bounding box center [221, 61] width 17 height 9
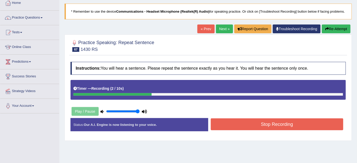
click at [246, 126] on button "Stop Recording" at bounding box center [277, 125] width 133 height 12
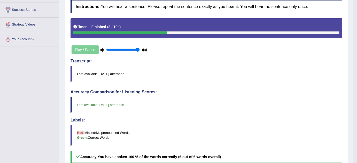
scroll to position [41, 0]
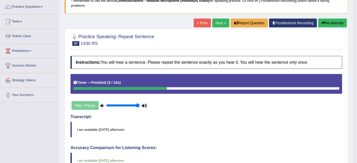
click at [222, 22] on link "Next »" at bounding box center [221, 23] width 17 height 9
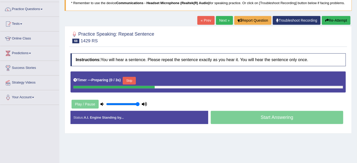
scroll to position [39, 0]
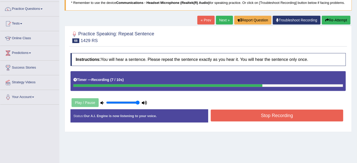
click at [325, 22] on button "Re-Attempt" at bounding box center [336, 20] width 29 height 9
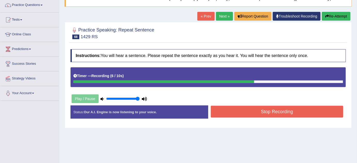
click at [255, 110] on button "Stop Recording" at bounding box center [277, 112] width 133 height 12
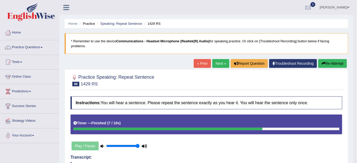
click at [330, 59] on button "Re-Attempt" at bounding box center [333, 63] width 29 height 9
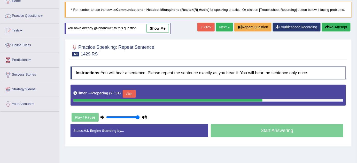
scroll to position [31, 0]
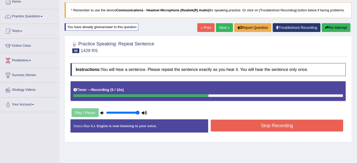
click at [231, 121] on button "Stop Recording" at bounding box center [277, 126] width 133 height 12
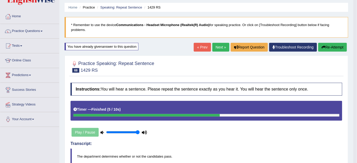
scroll to position [16, 0]
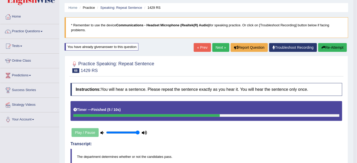
click at [219, 47] on link "Next »" at bounding box center [221, 47] width 17 height 9
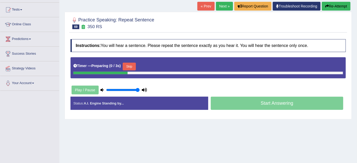
scroll to position [56, 0]
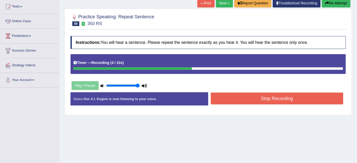
click at [239, 96] on button "Stop Recording" at bounding box center [277, 99] width 133 height 12
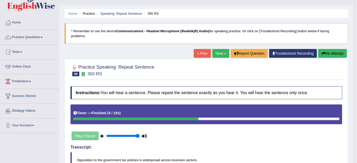
scroll to position [10, 0]
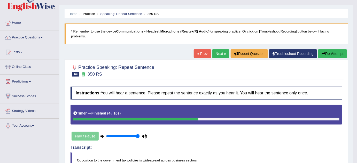
click at [216, 52] on link "Next »" at bounding box center [221, 53] width 17 height 9
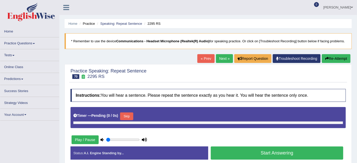
type input "1"
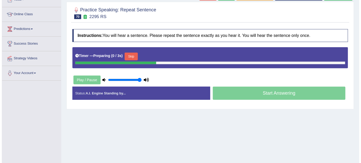
scroll to position [63, 0]
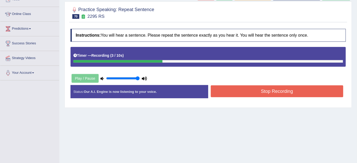
click at [244, 91] on button "Stop Recording" at bounding box center [277, 92] width 133 height 12
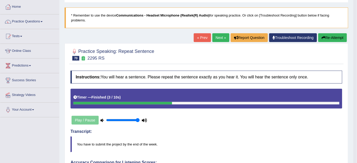
scroll to position [37, 0]
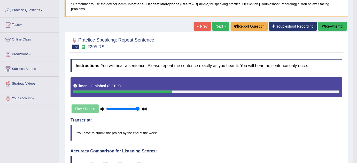
click at [213, 26] on link "Next »" at bounding box center [221, 26] width 17 height 9
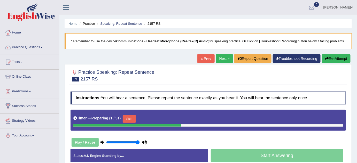
scroll to position [19, 0]
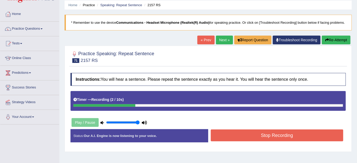
click at [246, 136] on button "Stop Recording" at bounding box center [277, 136] width 133 height 12
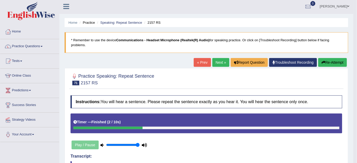
scroll to position [1, 0]
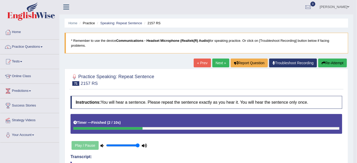
click at [219, 66] on link "Next »" at bounding box center [221, 63] width 17 height 9
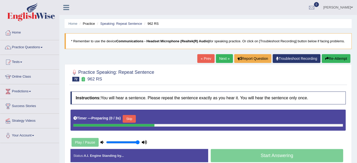
scroll to position [33, 0]
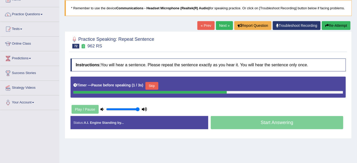
click at [330, 27] on button "Re-Attempt" at bounding box center [336, 25] width 29 height 9
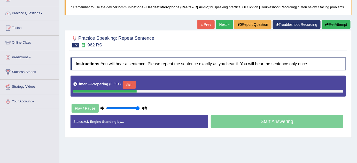
scroll to position [33, 0]
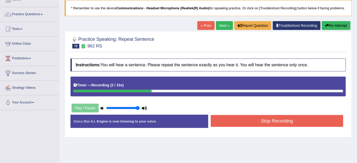
click at [265, 118] on button "Stop Recording" at bounding box center [277, 121] width 133 height 12
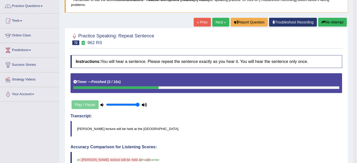
scroll to position [40, 0]
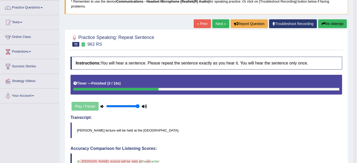
click at [218, 26] on link "Next »" at bounding box center [221, 23] width 17 height 9
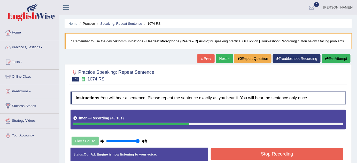
click at [255, 155] on button "Stop Recording" at bounding box center [277, 154] width 133 height 12
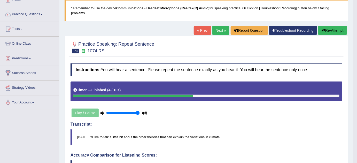
scroll to position [33, 0]
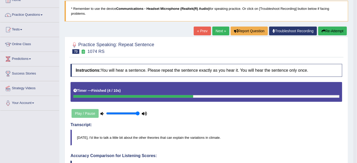
click at [216, 31] on link "Next »" at bounding box center [221, 31] width 17 height 9
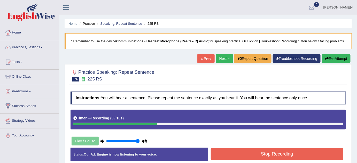
click at [247, 152] on button "Stop Recording" at bounding box center [277, 154] width 133 height 12
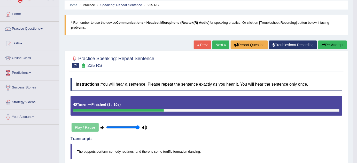
scroll to position [19, 0]
click at [325, 43] on button "Re-Attempt" at bounding box center [333, 45] width 29 height 9
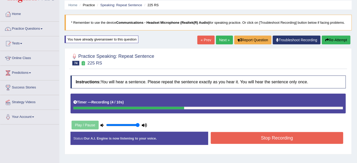
click at [282, 134] on button "Stop Recording" at bounding box center [277, 138] width 133 height 12
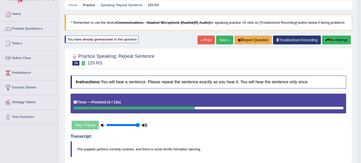
click at [282, 134] on div "Comparing text to speech..." at bounding box center [180, 81] width 361 height 163
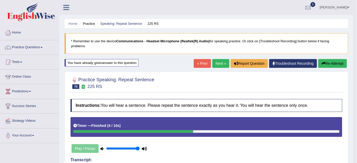
click at [225, 64] on link "Next »" at bounding box center [221, 63] width 17 height 9
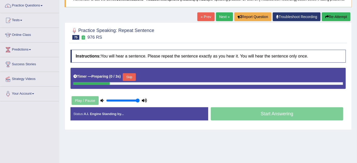
scroll to position [42, 0]
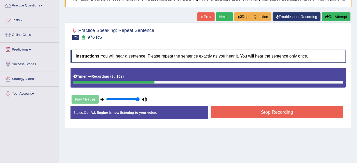
click at [244, 109] on button "Stop Recording" at bounding box center [277, 113] width 133 height 12
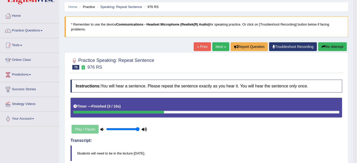
scroll to position [16, 0]
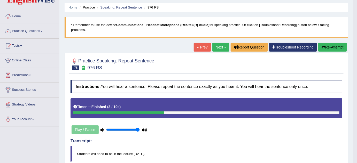
click at [321, 51] on button "Re-Attempt" at bounding box center [333, 47] width 29 height 9
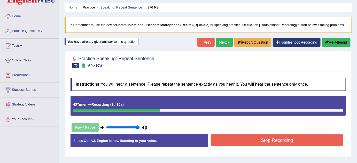
click at [276, 144] on button "Stop Recording" at bounding box center [277, 141] width 133 height 12
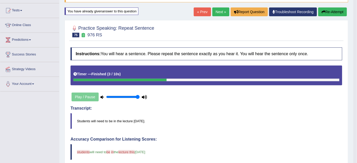
scroll to position [32, 0]
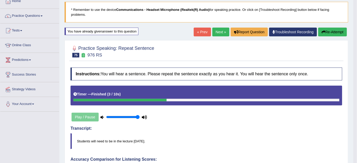
click at [220, 28] on link "Next »" at bounding box center [221, 32] width 17 height 9
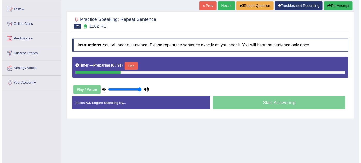
scroll to position [54, 0]
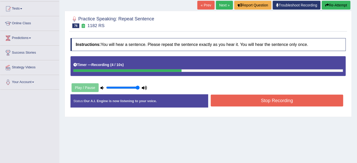
click at [221, 102] on button "Stop Recording" at bounding box center [277, 101] width 133 height 12
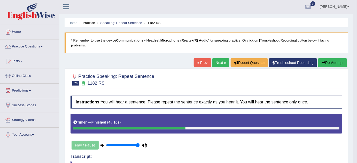
scroll to position [0, 0]
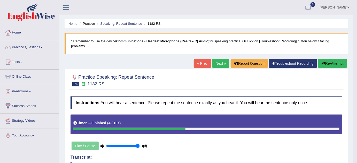
click at [218, 62] on link "Next »" at bounding box center [221, 63] width 17 height 9
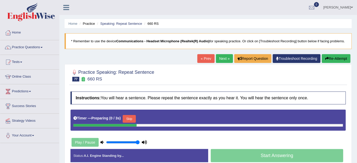
scroll to position [23, 0]
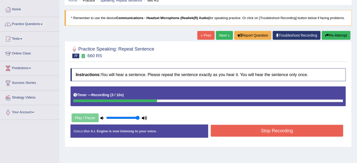
click at [224, 133] on button "Stop Recording" at bounding box center [277, 131] width 133 height 12
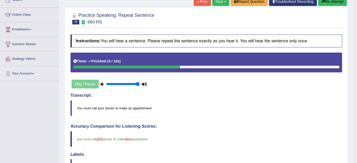
scroll to position [0, 0]
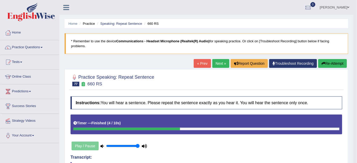
click at [213, 67] on link "Next »" at bounding box center [221, 63] width 17 height 9
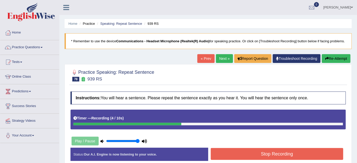
click at [258, 155] on button "Stop Recording" at bounding box center [277, 154] width 133 height 12
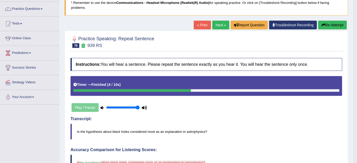
scroll to position [39, 0]
click at [220, 27] on link "Next »" at bounding box center [221, 25] width 17 height 9
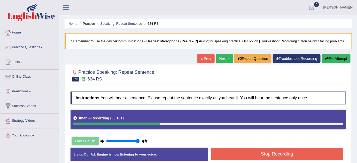
click at [257, 156] on button "Stop Recording" at bounding box center [277, 154] width 133 height 12
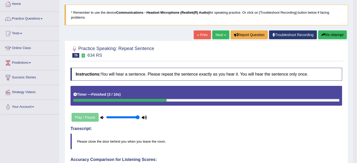
scroll to position [27, 0]
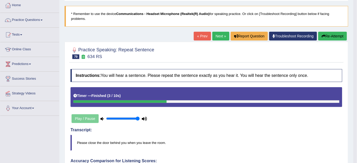
click at [216, 35] on link "Next »" at bounding box center [221, 36] width 17 height 9
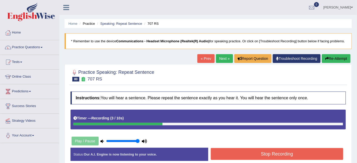
click at [267, 155] on button "Stop Recording" at bounding box center [277, 154] width 133 height 12
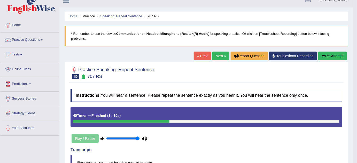
scroll to position [6, 0]
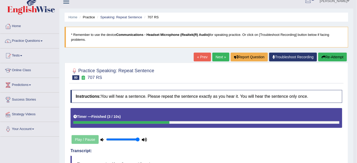
click at [329, 62] on div "« Prev Next » Report Question Troubleshoot Recording Re-Attempt" at bounding box center [271, 58] width 155 height 10
drag, startPoint x: 329, startPoint y: 62, endPoint x: 326, endPoint y: 55, distance: 7.2
click at [326, 55] on div "« Prev Next » Report Question Troubleshoot Recording Re-Attempt" at bounding box center [271, 58] width 155 height 10
click at [322, 59] on button "Re-Attempt" at bounding box center [333, 57] width 29 height 9
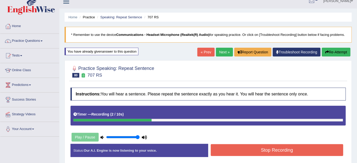
click at [248, 144] on div "Created with Highcharts 7.1.2 Great Too slow Too fast Time Speech pace meter: 0…" at bounding box center [278, 144] width 140 height 0
click at [249, 149] on button "Stop Recording" at bounding box center [277, 151] width 133 height 12
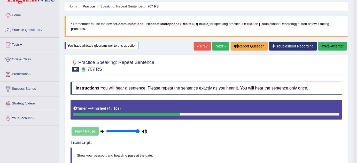
scroll to position [16, 0]
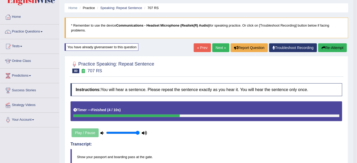
click at [218, 46] on link "Next »" at bounding box center [221, 47] width 17 height 9
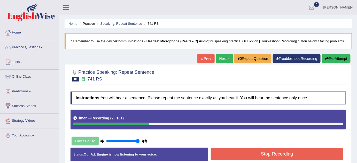
click at [258, 152] on button "Stop Recording" at bounding box center [277, 154] width 133 height 12
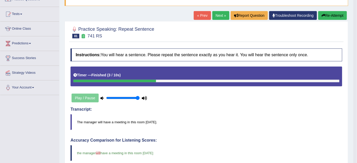
scroll to position [48, 0]
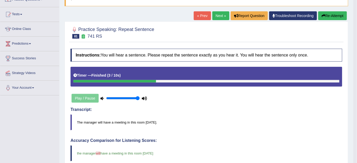
click at [216, 20] on div "« Prev Next » Report Question Troubleshoot Recording Re-Attempt" at bounding box center [271, 16] width 155 height 10
click at [213, 16] on link "Next »" at bounding box center [221, 15] width 17 height 9
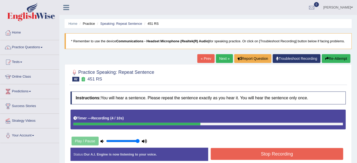
click at [249, 157] on button "Stop Recording" at bounding box center [277, 154] width 133 height 12
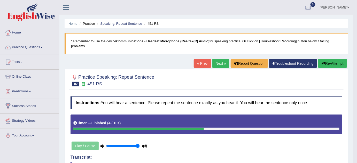
click at [320, 64] on button "Re-Attempt" at bounding box center [333, 63] width 29 height 9
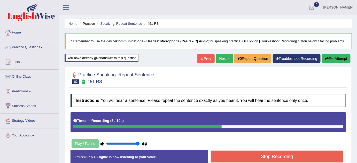
click at [288, 160] on button "Stop Recording" at bounding box center [277, 157] width 133 height 12
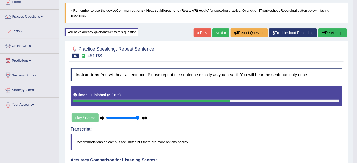
scroll to position [30, 0]
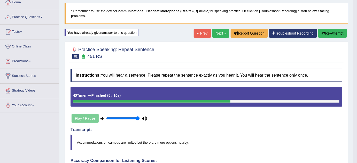
click at [226, 34] on div "« Prev Next » Report Question Troubleshoot Recording Re-Attempt" at bounding box center [271, 34] width 155 height 10
click at [226, 34] on link "Next »" at bounding box center [221, 33] width 17 height 9
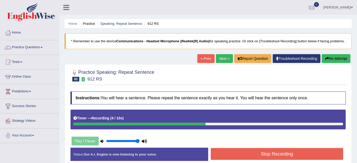
click at [247, 158] on button "Stop Recording" at bounding box center [277, 154] width 133 height 12
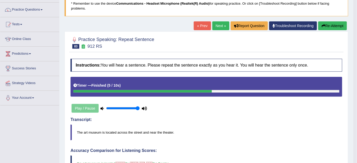
scroll to position [36, 0]
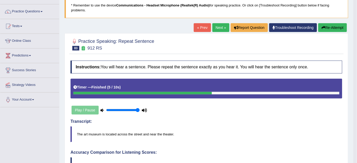
click at [215, 28] on link "Next »" at bounding box center [221, 27] width 17 height 9
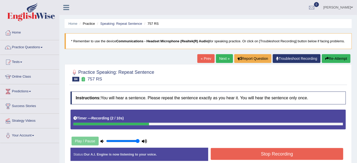
click at [238, 157] on button "Stop Recording" at bounding box center [277, 154] width 133 height 12
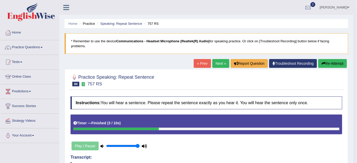
click at [214, 60] on link "Next »" at bounding box center [221, 63] width 17 height 9
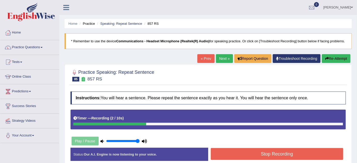
click at [257, 153] on button "Stop Recording" at bounding box center [277, 154] width 133 height 12
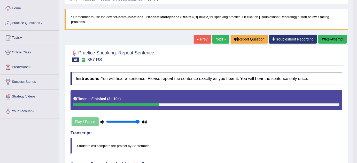
scroll to position [21, 0]
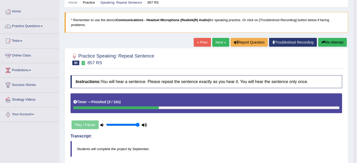
click at [219, 43] on link "Next »" at bounding box center [221, 42] width 17 height 9
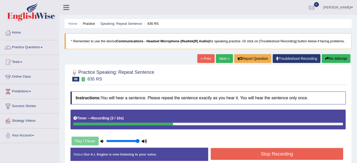
click at [251, 157] on button "Stop Recording" at bounding box center [277, 154] width 133 height 12
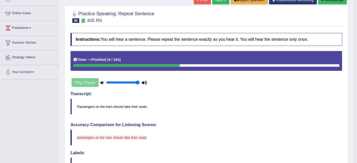
scroll to position [59, 0]
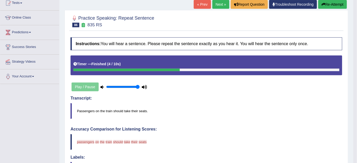
click at [213, 2] on link "Next »" at bounding box center [221, 4] width 17 height 9
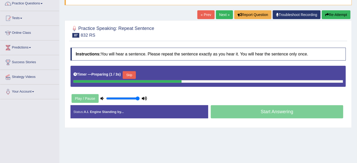
scroll to position [41, 0]
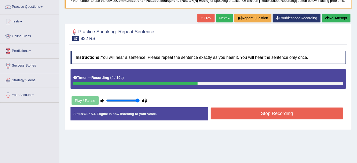
click at [230, 109] on button "Stop Recording" at bounding box center [277, 114] width 133 height 12
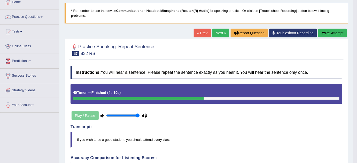
scroll to position [30, 0]
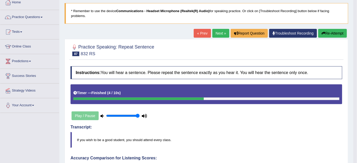
click at [223, 38] on div "« Prev Next » Report Question Troubleshoot Recording Re-Attempt" at bounding box center [271, 34] width 155 height 10
click at [220, 33] on link "Next »" at bounding box center [221, 33] width 17 height 9
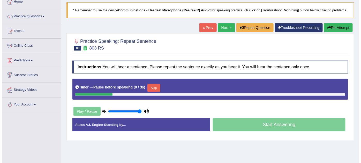
scroll to position [31, 0]
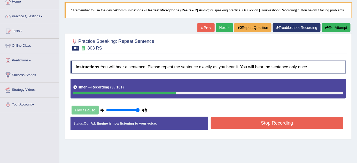
click at [238, 122] on button "Stop Recording" at bounding box center [277, 123] width 133 height 12
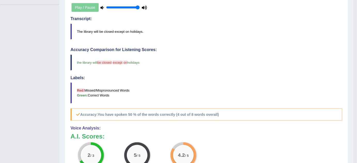
scroll to position [139, 0]
click at [238, 122] on div "Instructions: You will hear a sentence. Please repeat the sentence exactly as y…" at bounding box center [206, 87] width 275 height 262
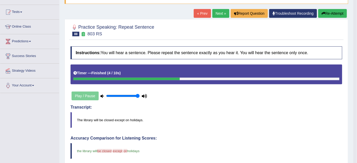
scroll to position [48, 0]
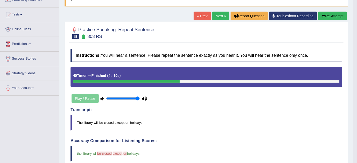
click at [218, 12] on link "Next »" at bounding box center [221, 16] width 17 height 9
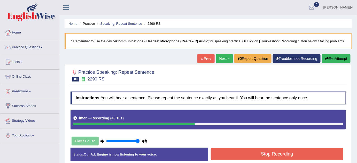
click at [259, 157] on button "Stop Recording" at bounding box center [277, 154] width 133 height 12
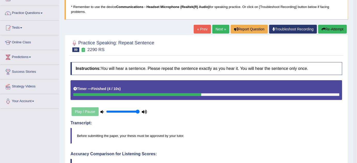
scroll to position [21, 0]
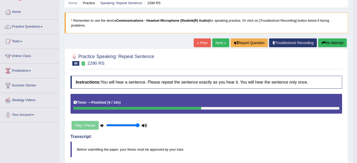
click at [224, 46] on link "Next »" at bounding box center [221, 43] width 17 height 9
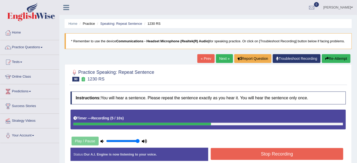
click at [324, 61] on button "Re-Attempt" at bounding box center [336, 58] width 29 height 9
click at [247, 158] on button "Stop Recording" at bounding box center [277, 154] width 133 height 12
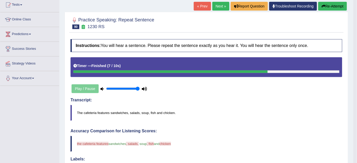
scroll to position [54, 0]
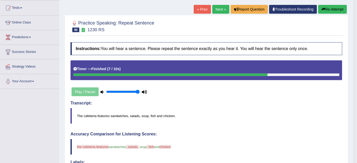
click at [326, 8] on button "Re-Attempt" at bounding box center [333, 9] width 29 height 9
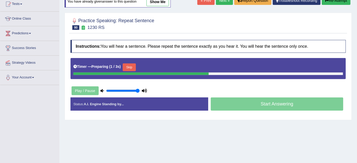
click at [132, 64] on button "Skip" at bounding box center [129, 68] width 13 height 8
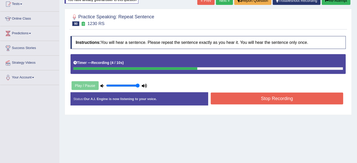
click at [240, 96] on button "Stop Recording" at bounding box center [277, 99] width 133 height 12
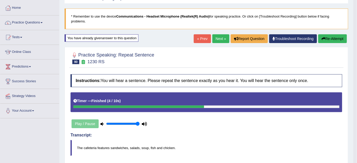
scroll to position [25, 0]
click at [220, 42] on link "Next »" at bounding box center [221, 38] width 17 height 9
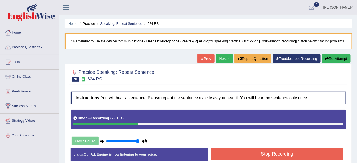
click at [225, 154] on button "Stop Recording" at bounding box center [277, 154] width 133 height 12
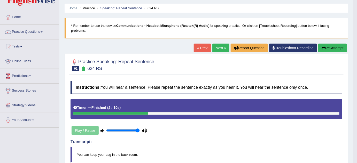
scroll to position [13, 0]
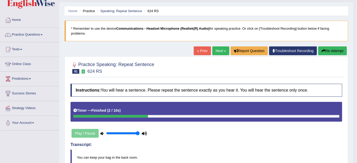
click at [216, 53] on link "Next »" at bounding box center [221, 51] width 17 height 9
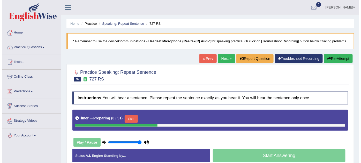
scroll to position [23, 0]
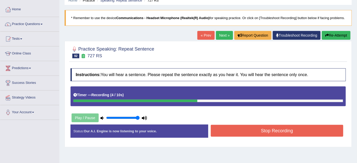
click at [226, 133] on button "Stop Recording" at bounding box center [277, 131] width 133 height 12
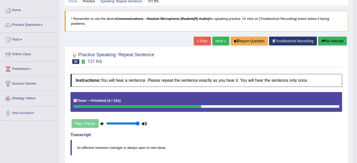
scroll to position [0, 0]
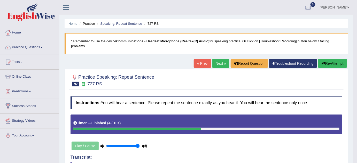
click at [215, 64] on link "Next »" at bounding box center [221, 63] width 17 height 9
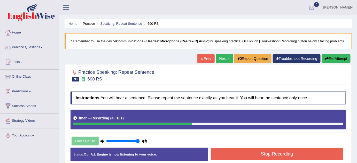
click at [231, 153] on button "Stop Recording" at bounding box center [277, 154] width 133 height 12
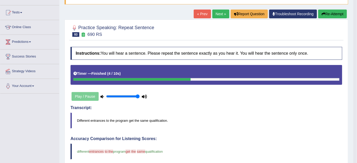
scroll to position [43, 0]
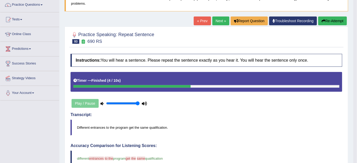
click at [224, 18] on link "Next »" at bounding box center [221, 21] width 17 height 9
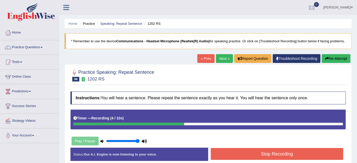
click at [241, 157] on button "Stop Recording" at bounding box center [277, 154] width 133 height 12
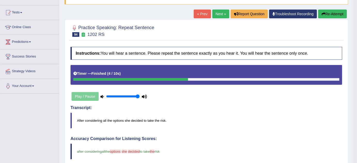
scroll to position [45, 0]
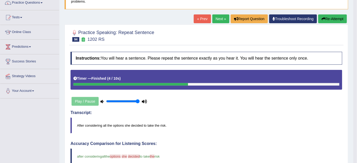
click at [217, 21] on link "Next »" at bounding box center [221, 18] width 17 height 9
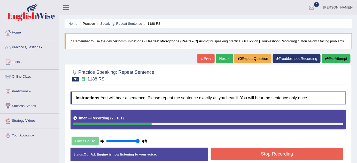
click at [228, 152] on button "Stop Recording" at bounding box center [277, 154] width 133 height 12
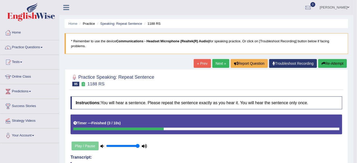
click at [214, 63] on link "Next »" at bounding box center [221, 63] width 17 height 9
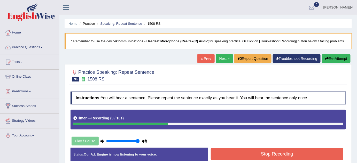
click at [230, 154] on button "Stop Recording" at bounding box center [277, 154] width 133 height 12
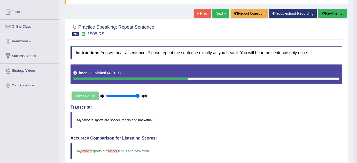
scroll to position [41, 0]
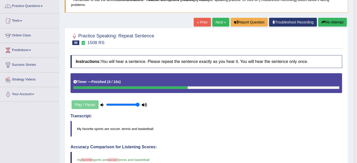
click at [223, 21] on link "Next »" at bounding box center [221, 22] width 17 height 9
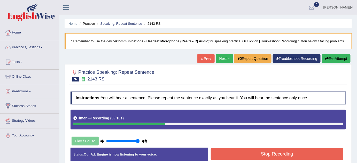
click at [242, 156] on button "Stop Recording" at bounding box center [277, 154] width 133 height 12
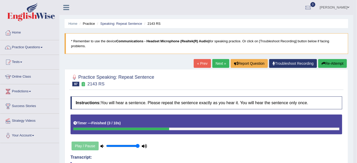
click at [218, 61] on link "Next »" at bounding box center [221, 63] width 17 height 9
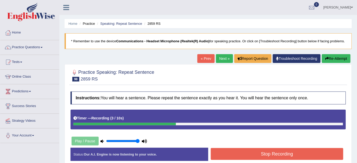
click at [241, 153] on button "Stop Recording" at bounding box center [277, 154] width 133 height 12
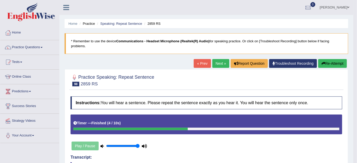
click at [216, 60] on link "Next »" at bounding box center [221, 63] width 17 height 9
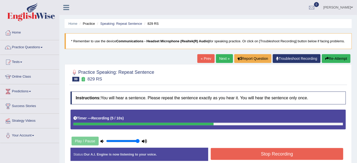
click at [221, 156] on button "Stop Recording" at bounding box center [277, 154] width 133 height 12
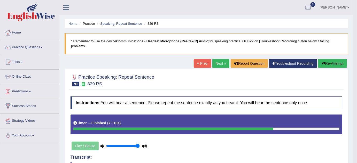
click at [215, 59] on link "Next »" at bounding box center [221, 63] width 17 height 9
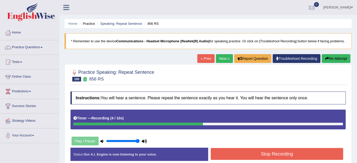
click at [240, 154] on button "Stop Recording" at bounding box center [277, 154] width 133 height 12
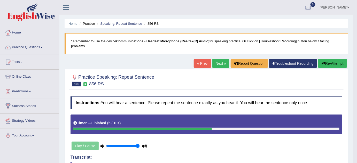
click at [219, 64] on link "Next »" at bounding box center [221, 63] width 17 height 9
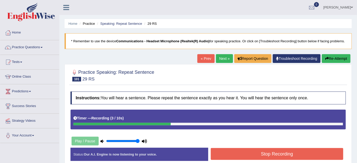
click at [227, 152] on button "Stop Recording" at bounding box center [277, 154] width 133 height 12
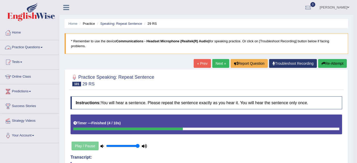
click at [28, 49] on link "Practice Questions" at bounding box center [29, 46] width 59 height 13
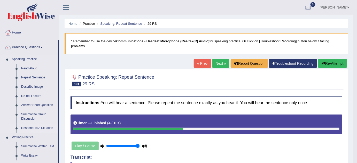
click at [30, 129] on link "Respond To A Situation" at bounding box center [38, 128] width 39 height 9
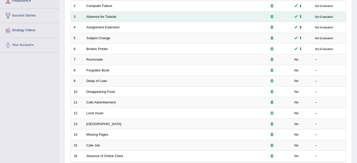
scroll to position [80, 0]
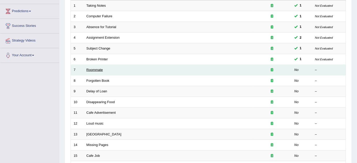
click at [93, 69] on link "Roommate" at bounding box center [95, 70] width 17 height 4
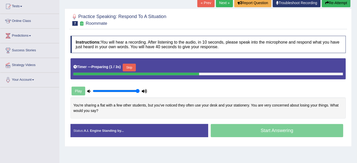
scroll to position [56, 0]
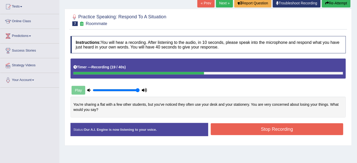
click at [338, 3] on button "Re-Attempt" at bounding box center [336, 3] width 29 height 9
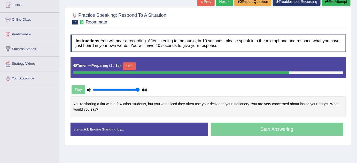
click at [128, 67] on button "Skip" at bounding box center [129, 67] width 13 height 8
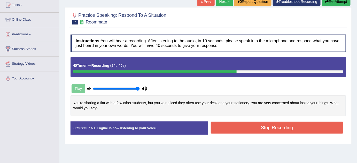
click at [245, 132] on button "Stop Recording" at bounding box center [277, 128] width 133 height 12
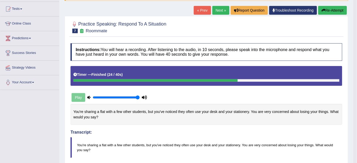
scroll to position [41, 0]
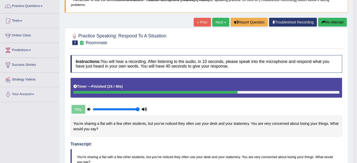
click at [219, 26] on link "Next »" at bounding box center [221, 22] width 17 height 9
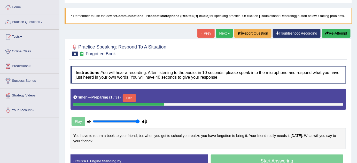
scroll to position [36, 0]
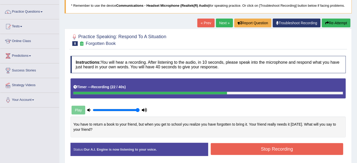
click at [326, 24] on icon "button" at bounding box center [328, 23] width 4 height 4
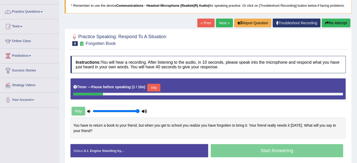
click at [155, 87] on button "Skip" at bounding box center [153, 88] width 13 height 8
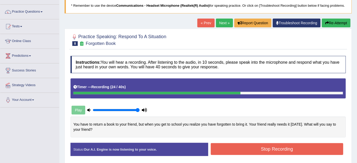
click at [329, 22] on button "Re-Attempt" at bounding box center [336, 23] width 29 height 9
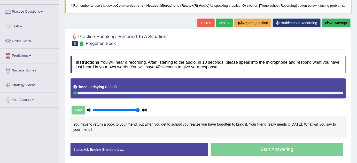
click at [140, 114] on div "Play" at bounding box center [110, 110] width 78 height 13
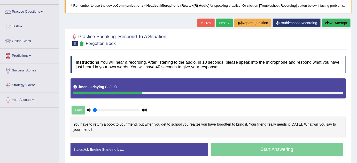
drag, startPoint x: 136, startPoint y: 110, endPoint x: 83, endPoint y: 119, distance: 53.2
click at [93, 112] on input "range" at bounding box center [116, 110] width 47 height 4
drag, startPoint x: 95, startPoint y: 110, endPoint x: 142, endPoint y: 111, distance: 46.6
type input "1"
click at [140, 111] on input "range" at bounding box center [116, 110] width 47 height 4
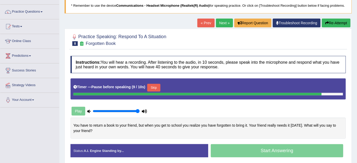
click at [156, 86] on button "Skip" at bounding box center [153, 88] width 13 height 8
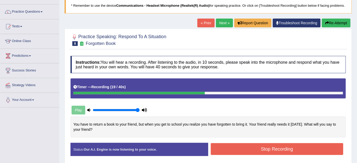
click at [221, 150] on button "Stop Recording" at bounding box center [277, 149] width 133 height 12
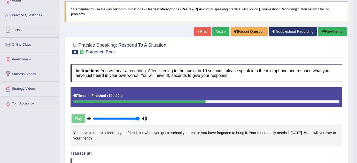
scroll to position [28, 0]
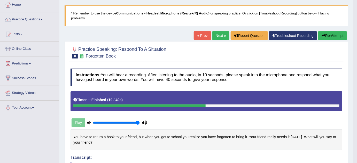
click at [216, 33] on link "Next »" at bounding box center [221, 35] width 17 height 9
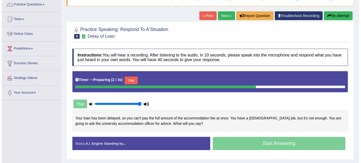
scroll to position [43, 0]
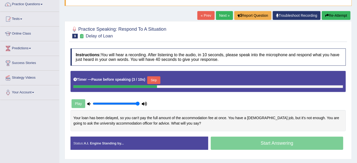
click at [153, 79] on button "Skip" at bounding box center [153, 81] width 13 height 8
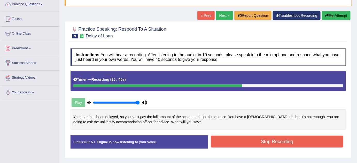
click at [236, 138] on button "Stop Recording" at bounding box center [277, 142] width 133 height 12
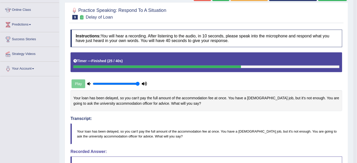
scroll to position [27, 0]
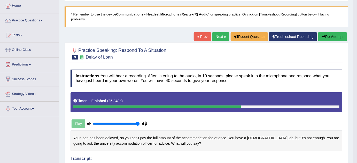
click at [217, 35] on link "Next »" at bounding box center [221, 36] width 17 height 9
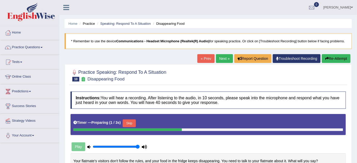
scroll to position [37, 0]
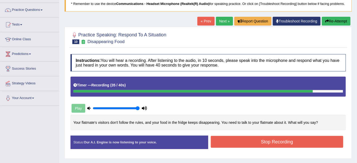
click at [327, 19] on icon "button" at bounding box center [328, 21] width 4 height 4
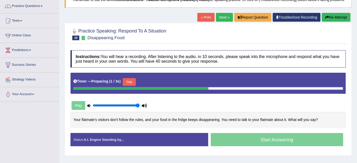
click at [131, 79] on button "Skip" at bounding box center [129, 82] width 13 height 8
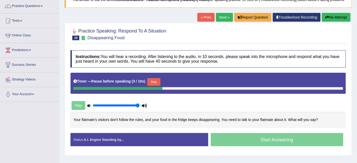
click at [154, 81] on button "Skip" at bounding box center [153, 82] width 13 height 8
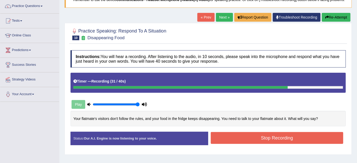
click at [269, 141] on button "Stop Recording" at bounding box center [277, 138] width 133 height 12
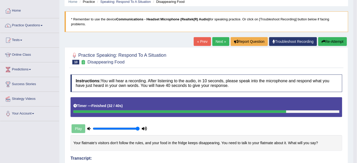
scroll to position [20, 0]
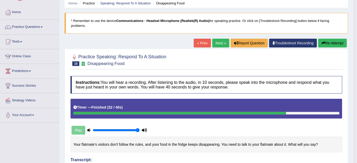
click at [220, 44] on link "Next »" at bounding box center [221, 43] width 17 height 9
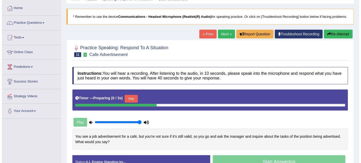
scroll to position [25, 0]
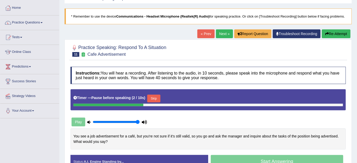
click at [154, 99] on button "Skip" at bounding box center [153, 99] width 13 height 8
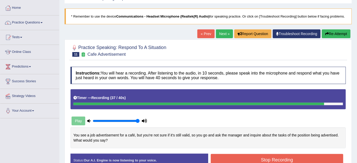
click at [227, 159] on button "Stop Recording" at bounding box center [277, 160] width 133 height 12
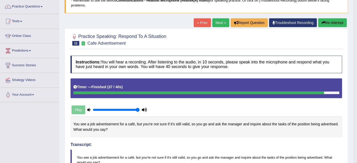
scroll to position [0, 0]
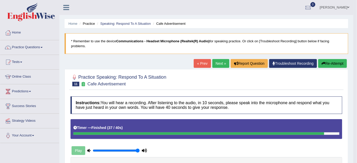
click at [326, 59] on button "Re-Attempt" at bounding box center [333, 63] width 29 height 9
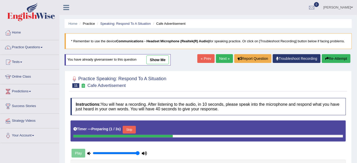
click at [135, 128] on button "Skip" at bounding box center [129, 130] width 13 height 8
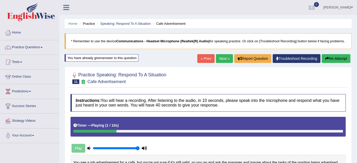
click at [117, 133] on div "Timer — Playing ( 1 / 10s ) Skip" at bounding box center [209, 127] width 276 height 20
click at [127, 130] on div at bounding box center [208, 131] width 270 height 3
click at [130, 130] on div at bounding box center [208, 131] width 270 height 3
click at [130, 130] on div at bounding box center [107, 131] width 68 height 3
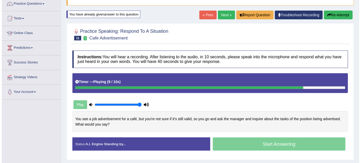
scroll to position [43, 0]
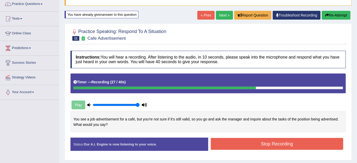
click at [223, 142] on button "Stop Recording" at bounding box center [277, 144] width 133 height 12
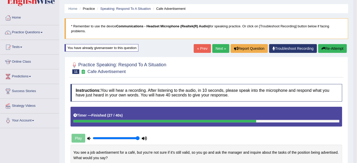
scroll to position [5, 0]
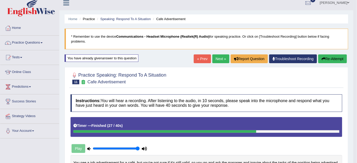
click at [125, 55] on div "You have already given answer to this question" at bounding box center [102, 58] width 74 height 7
click at [225, 56] on link "Next »" at bounding box center [221, 59] width 17 height 9
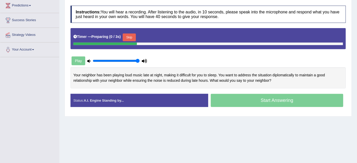
scroll to position [86, 0]
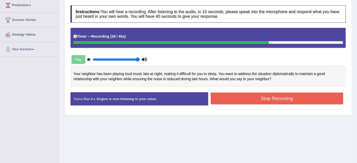
click at [224, 98] on button "Stop Recording" at bounding box center [277, 99] width 133 height 12
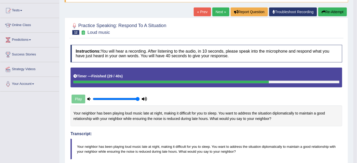
scroll to position [0, 0]
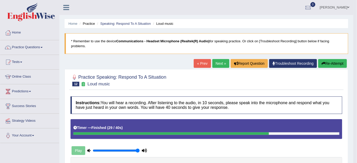
click at [323, 61] on button "Re-Attempt" at bounding box center [333, 63] width 29 height 9
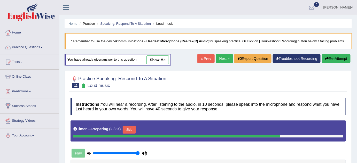
click at [135, 130] on button "Skip" at bounding box center [129, 130] width 13 height 8
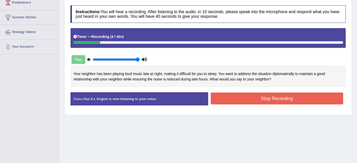
scroll to position [88, 0]
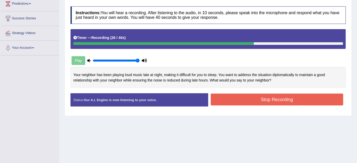
click at [235, 99] on button "Stop Recording" at bounding box center [277, 100] width 133 height 12
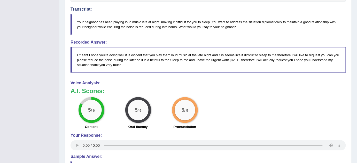
scroll to position [237, 0]
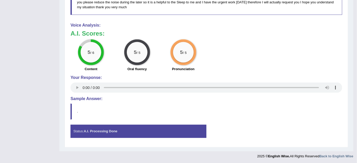
click at [147, 136] on div "Status: A.I. Processing Done" at bounding box center [139, 131] width 136 height 13
click at [71, 111] on blockquote "." at bounding box center [207, 112] width 272 height 16
click at [93, 97] on h4 "Sample Answer:" at bounding box center [207, 99] width 272 height 5
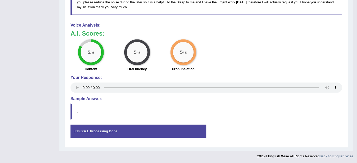
click at [93, 97] on h4 "Sample Answer:" at bounding box center [207, 99] width 272 height 5
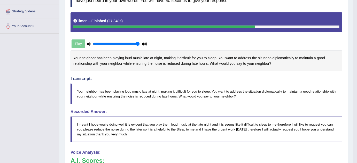
scroll to position [0, 0]
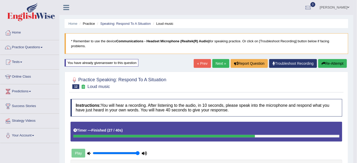
click at [215, 61] on link "Next »" at bounding box center [221, 63] width 17 height 9
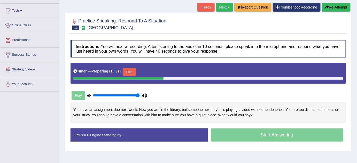
scroll to position [52, 0]
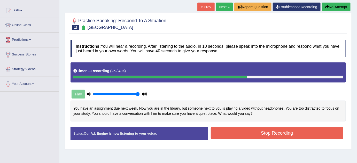
click at [237, 134] on button "Stop Recording" at bounding box center [277, 133] width 133 height 12
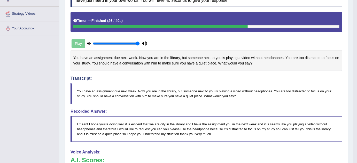
scroll to position [0, 0]
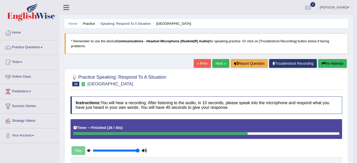
click at [218, 59] on div "« Prev Next » Report Question Troubleshoot Recording Re-Attempt" at bounding box center [271, 64] width 155 height 10
click at [218, 64] on link "Next »" at bounding box center [221, 63] width 17 height 9
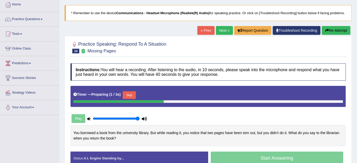
scroll to position [33, 0]
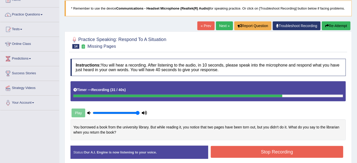
click at [235, 155] on button "Stop Recording" at bounding box center [277, 152] width 133 height 12
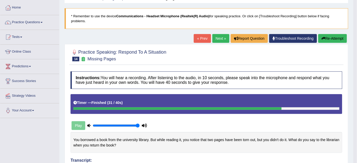
scroll to position [0, 0]
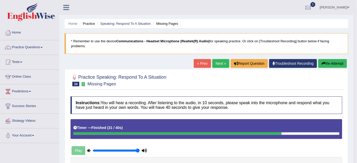
click at [220, 62] on link "Next »" at bounding box center [221, 63] width 17 height 9
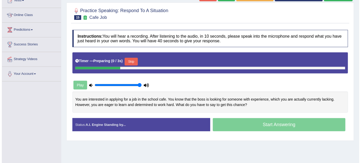
scroll to position [66, 0]
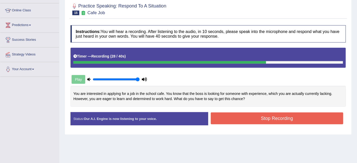
click at [246, 121] on button "Stop Recording" at bounding box center [277, 119] width 133 height 12
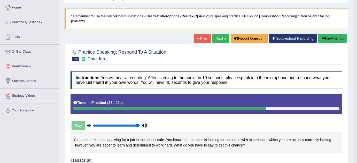
scroll to position [25, 0]
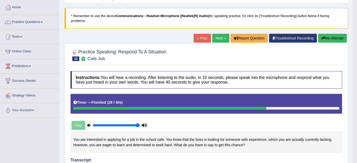
click at [214, 36] on link "Next »" at bounding box center [221, 38] width 17 height 9
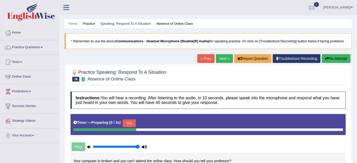
scroll to position [70, 0]
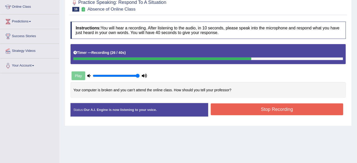
click at [229, 111] on button "Stop Recording" at bounding box center [277, 110] width 133 height 12
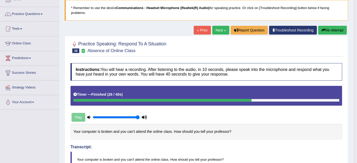
scroll to position [31, 0]
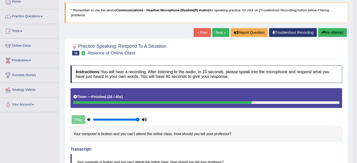
click at [218, 35] on link "Next »" at bounding box center [221, 32] width 17 height 9
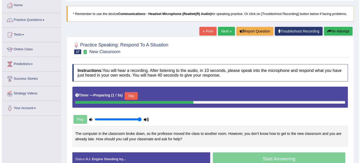
scroll to position [28, 0]
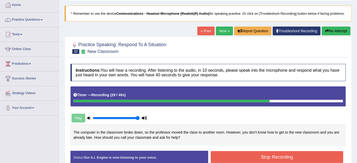
click at [223, 152] on button "Stop Recording" at bounding box center [277, 158] width 133 height 12
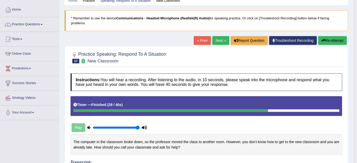
scroll to position [5, 0]
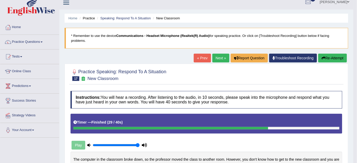
click at [209, 57] on div "« Prev Next » Report Question Troubleshoot Recording Re-Attempt" at bounding box center [271, 59] width 155 height 10
click at [213, 57] on link "Next »" at bounding box center [221, 58] width 17 height 9
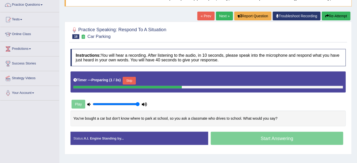
scroll to position [61, 0]
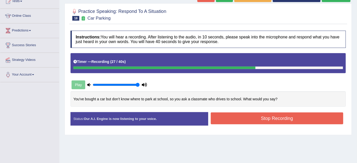
click at [249, 116] on button "Stop Recording" at bounding box center [277, 119] width 133 height 12
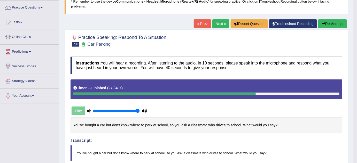
scroll to position [39, 0]
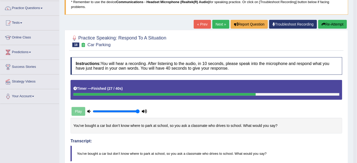
click at [213, 24] on link "Next »" at bounding box center [221, 24] width 17 height 9
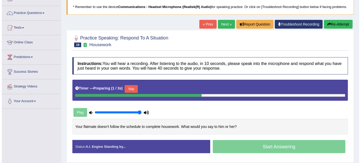
scroll to position [35, 0]
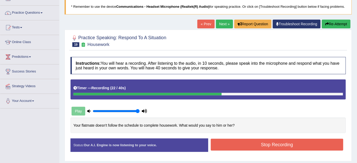
click at [221, 146] on button "Stop Recording" at bounding box center [277, 145] width 133 height 12
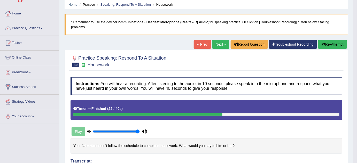
scroll to position [0, 0]
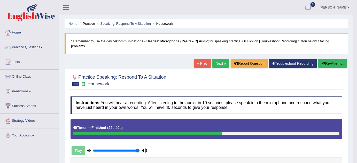
click at [213, 65] on link "Next »" at bounding box center [221, 63] width 17 height 9
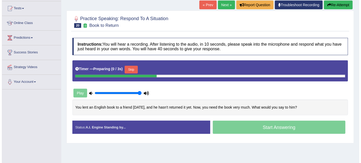
scroll to position [54, 0]
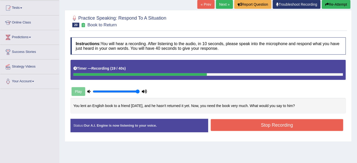
click at [250, 123] on button "Stop Recording" at bounding box center [277, 125] width 133 height 12
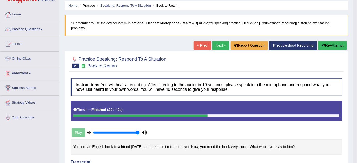
scroll to position [0, 0]
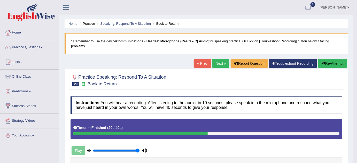
click at [214, 65] on link "Next »" at bounding box center [221, 63] width 17 height 9
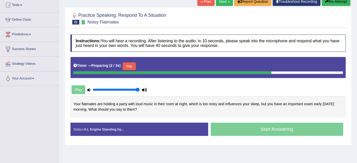
scroll to position [57, 0]
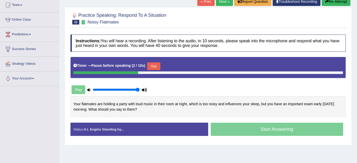
click at [152, 63] on button "Skip" at bounding box center [153, 67] width 13 height 8
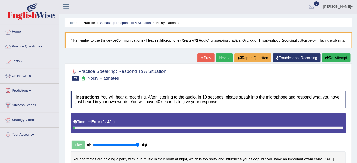
scroll to position [0, 0]
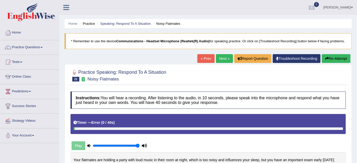
click at [345, 55] on button "Re-Attempt" at bounding box center [336, 58] width 29 height 9
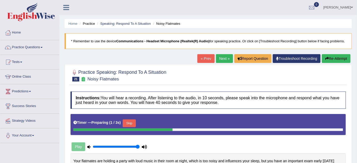
click at [129, 123] on button "Skip" at bounding box center [129, 124] width 13 height 8
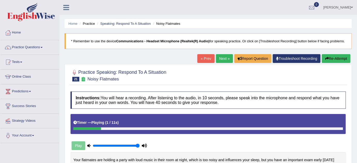
click at [187, 129] on div at bounding box center [208, 129] width 270 height 3
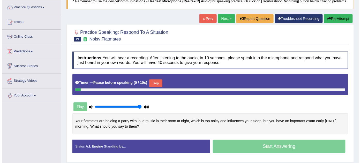
scroll to position [40, 0]
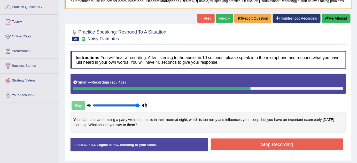
click at [240, 145] on button "Stop Recording" at bounding box center [277, 145] width 133 height 12
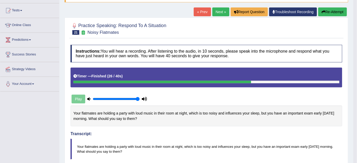
scroll to position [0, 0]
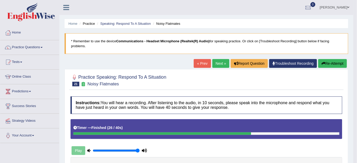
click at [220, 65] on link "Next »" at bounding box center [221, 63] width 17 height 9
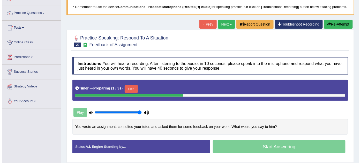
scroll to position [34, 0]
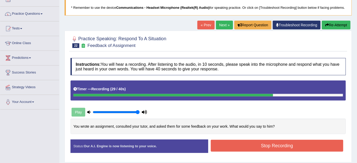
click at [271, 142] on button "Stop Recording" at bounding box center [277, 146] width 133 height 12
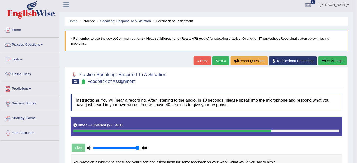
scroll to position [2, 0]
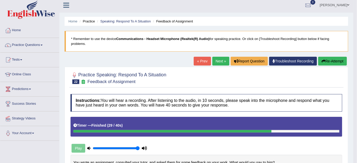
click at [220, 60] on link "Next »" at bounding box center [221, 61] width 17 height 9
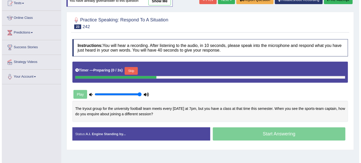
scroll to position [62, 0]
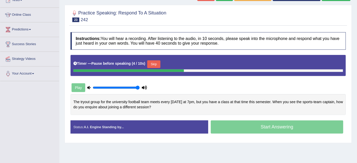
click at [153, 67] on button "Skip" at bounding box center [153, 65] width 13 height 8
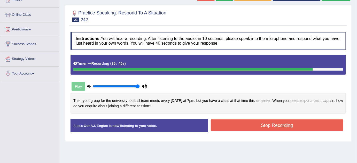
click at [230, 126] on button "Stop Recording" at bounding box center [277, 126] width 133 height 12
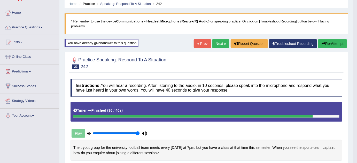
scroll to position [0, 0]
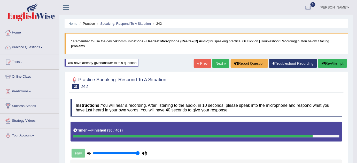
click at [214, 65] on link "Next »" at bounding box center [221, 63] width 17 height 9
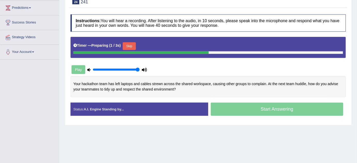
scroll to position [82, 0]
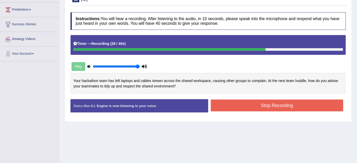
click at [228, 111] on div "Stop Recording" at bounding box center [277, 106] width 138 height 13
click at [226, 110] on button "Stop Recording" at bounding box center [277, 106] width 133 height 12
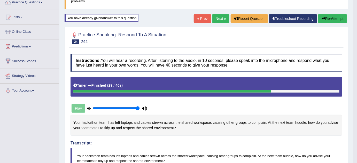
scroll to position [43, 0]
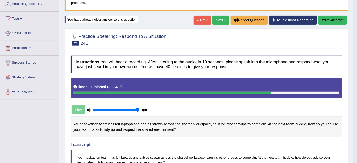
click at [319, 21] on button "Re-Attempt" at bounding box center [333, 20] width 29 height 9
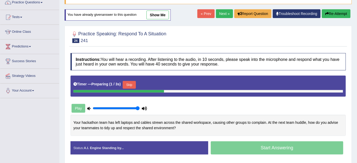
click at [152, 12] on link "show me" at bounding box center [158, 15] width 22 height 9
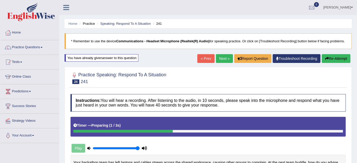
click at [343, 60] on button "Re-Attempt" at bounding box center [336, 58] width 29 height 9
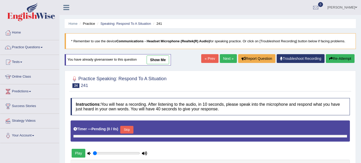
type input "1"
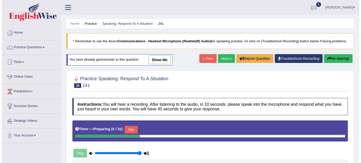
scroll to position [78, 0]
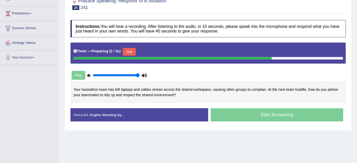
click at [127, 50] on button "Skip" at bounding box center [129, 52] width 13 height 8
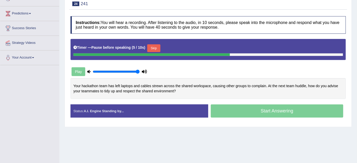
click at [152, 49] on button "Skip" at bounding box center [153, 48] width 13 height 8
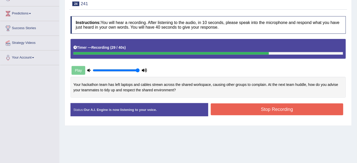
click at [230, 105] on button "Stop Recording" at bounding box center [277, 110] width 133 height 12
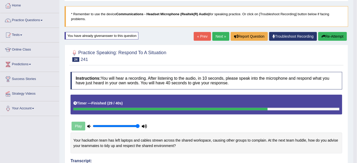
scroll to position [23, 0]
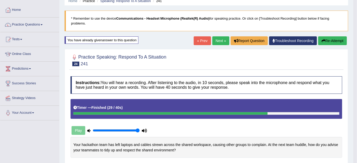
click at [225, 44] on link "Next »" at bounding box center [221, 40] width 17 height 9
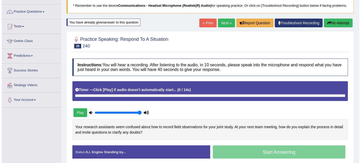
scroll to position [36, 0]
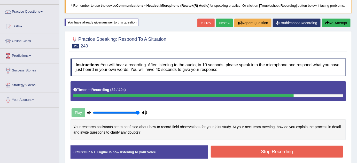
click at [235, 149] on button "Stop Recording" at bounding box center [277, 152] width 133 height 12
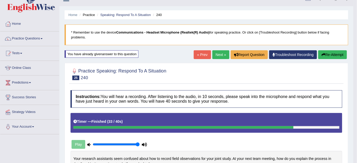
scroll to position [9, 0]
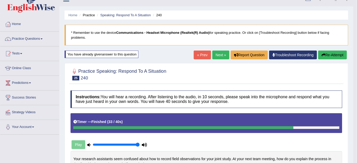
click at [218, 54] on link "Next »" at bounding box center [221, 55] width 17 height 9
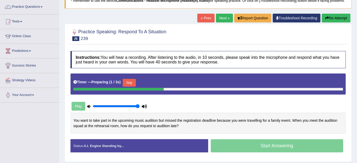
scroll to position [45, 0]
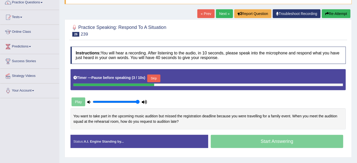
click at [156, 76] on button "Skip" at bounding box center [153, 79] width 13 height 8
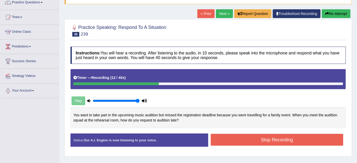
click at [331, 12] on button "Re-Attempt" at bounding box center [336, 13] width 29 height 9
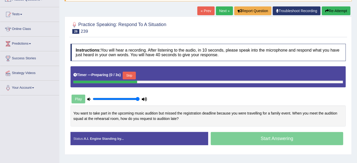
click at [130, 75] on button "Skip" at bounding box center [129, 76] width 13 height 8
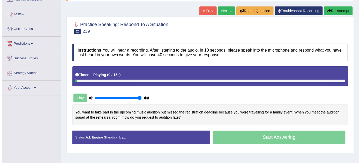
scroll to position [45, 0]
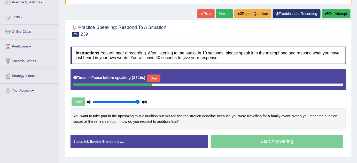
click at [156, 80] on button "Skip" at bounding box center [153, 79] width 13 height 8
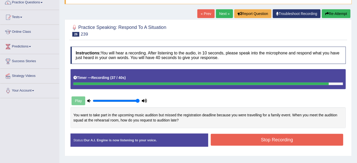
click at [224, 142] on button "Stop Recording" at bounding box center [277, 140] width 133 height 12
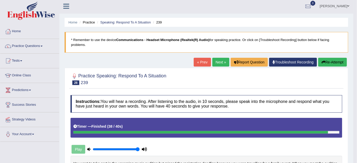
scroll to position [0, 0]
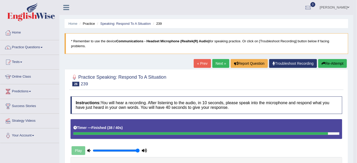
click at [215, 66] on link "Next »" at bounding box center [221, 63] width 17 height 9
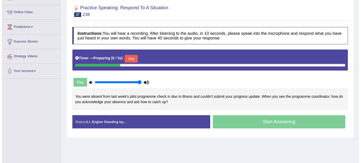
scroll to position [65, 0]
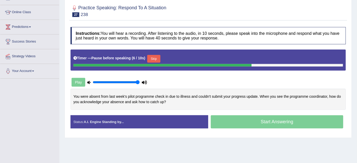
click at [153, 59] on button "Skip" at bounding box center [153, 59] width 13 height 8
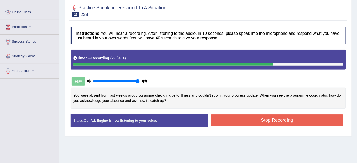
click at [234, 125] on button "Stop Recording" at bounding box center [277, 121] width 133 height 12
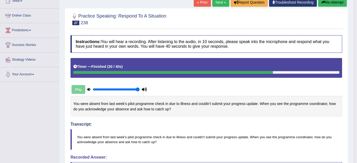
scroll to position [0, 0]
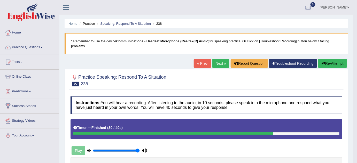
click at [218, 69] on div "« Prev Next » Report Question Troubleshoot Recording Re-Attempt" at bounding box center [271, 64] width 155 height 10
click at [217, 63] on link "Next »" at bounding box center [221, 63] width 17 height 9
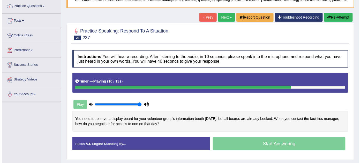
scroll to position [42, 0]
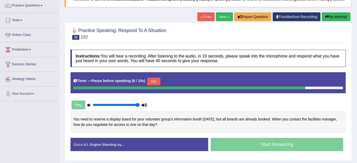
click at [184, 104] on div "Play" at bounding box center [138, 105] width 140 height 13
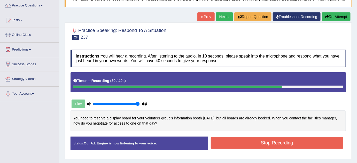
click at [222, 140] on button "Stop Recording" at bounding box center [277, 143] width 133 height 12
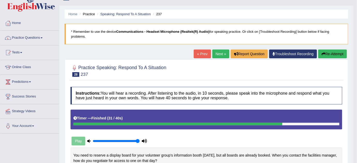
scroll to position [9, 0]
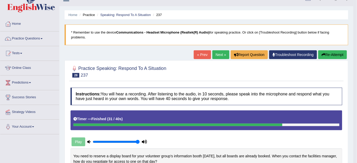
click at [213, 57] on link "Next »" at bounding box center [221, 54] width 17 height 9
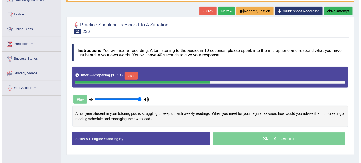
scroll to position [49, 0]
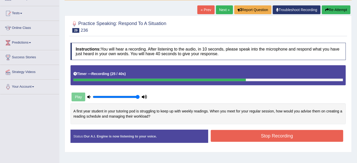
click at [248, 134] on button "Stop Recording" at bounding box center [277, 136] width 133 height 12
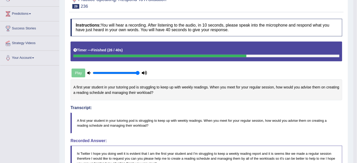
scroll to position [0, 0]
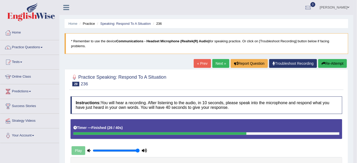
click at [214, 63] on link "Next »" at bounding box center [221, 63] width 17 height 9
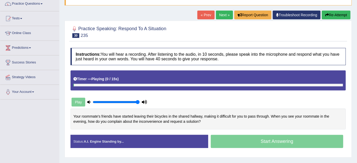
scroll to position [43, 0]
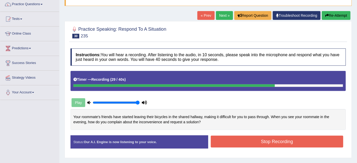
click at [241, 141] on button "Stop Recording" at bounding box center [277, 142] width 133 height 12
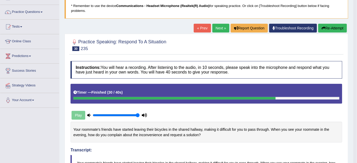
scroll to position [29, 0]
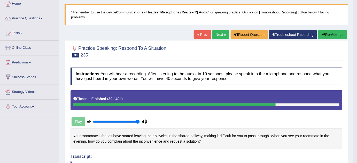
click at [322, 33] on icon "button" at bounding box center [324, 35] width 4 height 4
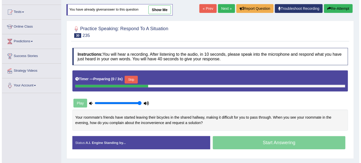
scroll to position [52, 0]
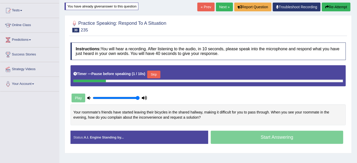
click at [160, 73] on button "Skip" at bounding box center [153, 75] width 13 height 8
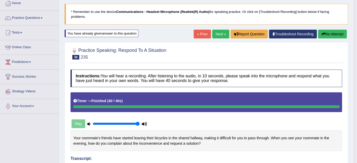
scroll to position [0, 0]
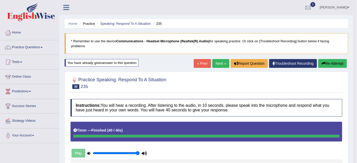
click at [215, 65] on link "Next »" at bounding box center [221, 63] width 17 height 9
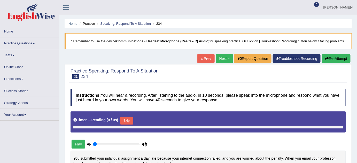
click at [26, 42] on link "Practice Questions" at bounding box center [29, 42] width 59 height 10
type input "1"
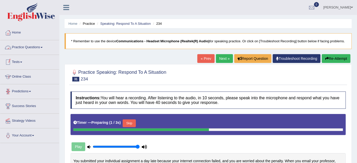
click at [32, 49] on link "Practice Questions" at bounding box center [29, 46] width 59 height 13
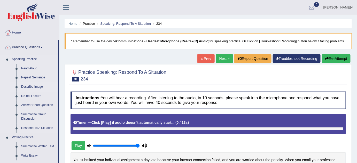
click at [32, 86] on link "Describe Image" at bounding box center [38, 86] width 39 height 9
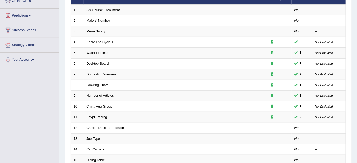
scroll to position [39, 0]
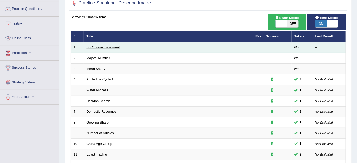
click at [111, 46] on link "Six Course Enrollment" at bounding box center [103, 48] width 33 height 4
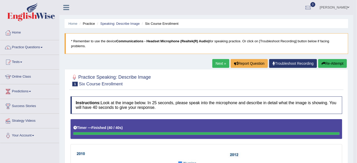
scroll to position [53, 0]
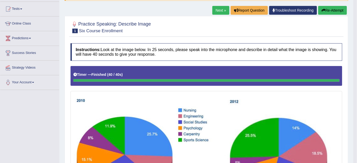
click at [340, 6] on div "Next » Report Question Troubleshoot Recording Re-Attempt" at bounding box center [281, 11] width 136 height 10
click at [340, 7] on button "Re-Attempt" at bounding box center [333, 10] width 29 height 9
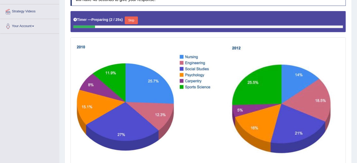
click at [129, 21] on button "Skip" at bounding box center [131, 21] width 13 height 8
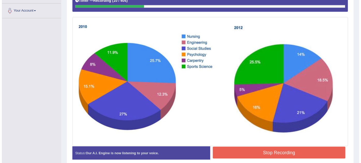
scroll to position [126, 0]
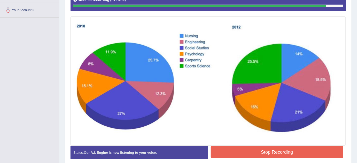
click at [225, 147] on button "Stop Recording" at bounding box center [277, 153] width 133 height 12
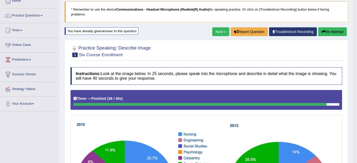
scroll to position [30, 0]
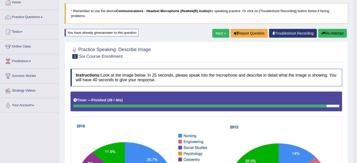
click at [217, 32] on link "Next »" at bounding box center [221, 33] width 17 height 9
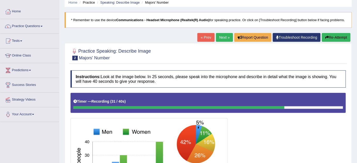
scroll to position [17, 0]
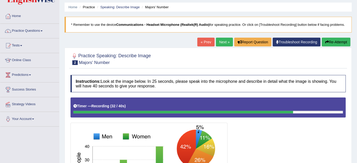
click at [334, 43] on button "Re-Attempt" at bounding box center [336, 42] width 29 height 9
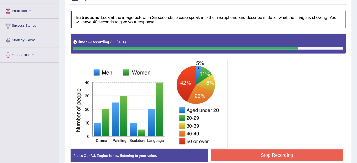
scroll to position [80, 0]
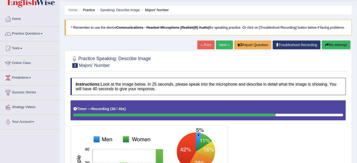
scroll to position [108, 0]
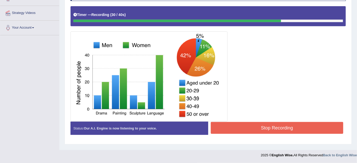
click at [284, 130] on button "Stop Recording" at bounding box center [277, 128] width 133 height 12
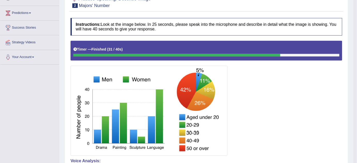
scroll to position [65, 0]
